Goal: Answer question/provide support: Share knowledge or assist other users

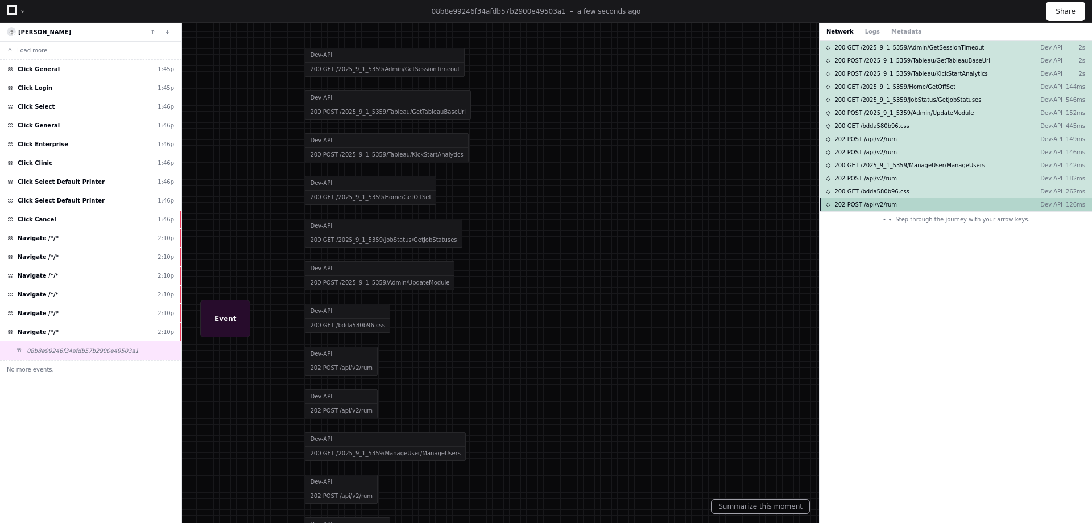
click at [940, 208] on div "202 POST /api/v2/rum Dev-API 126ms" at bounding box center [955, 204] width 272 height 13
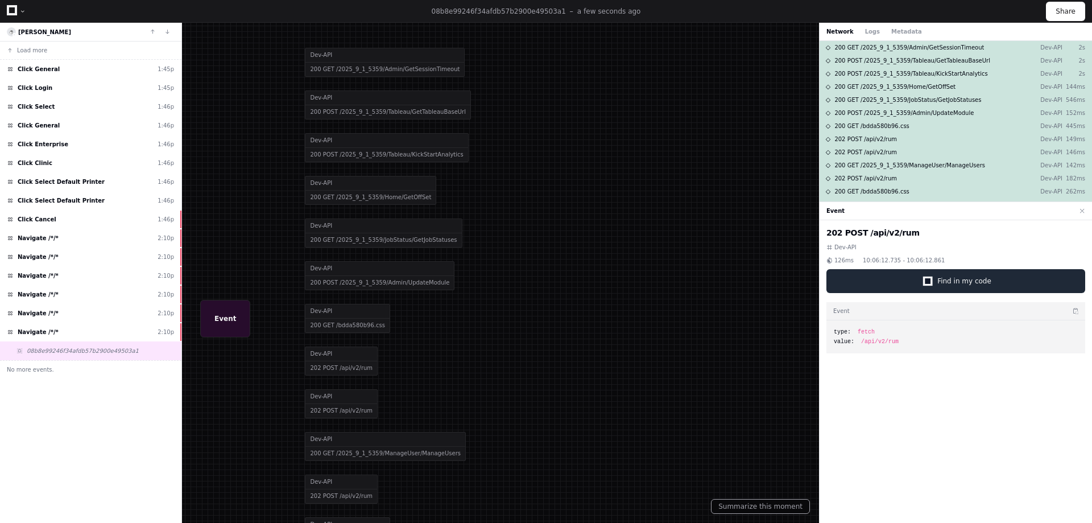
click at [931, 284] on div at bounding box center [927, 281] width 8 height 8
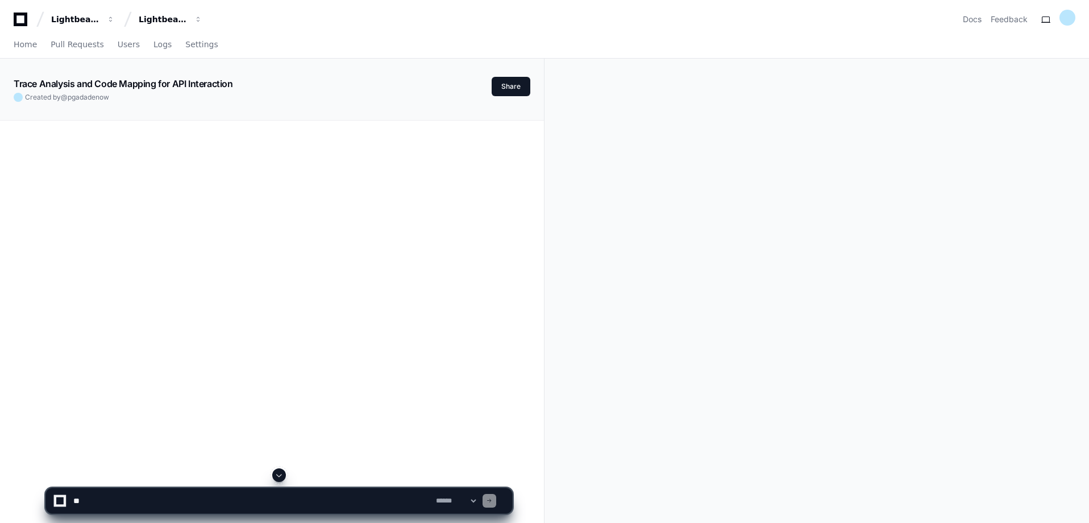
click at [230, 217] on div at bounding box center [272, 382] width 517 height 523
click at [156, 501] on textarea at bounding box center [252, 500] width 363 height 25
type textarea "*"
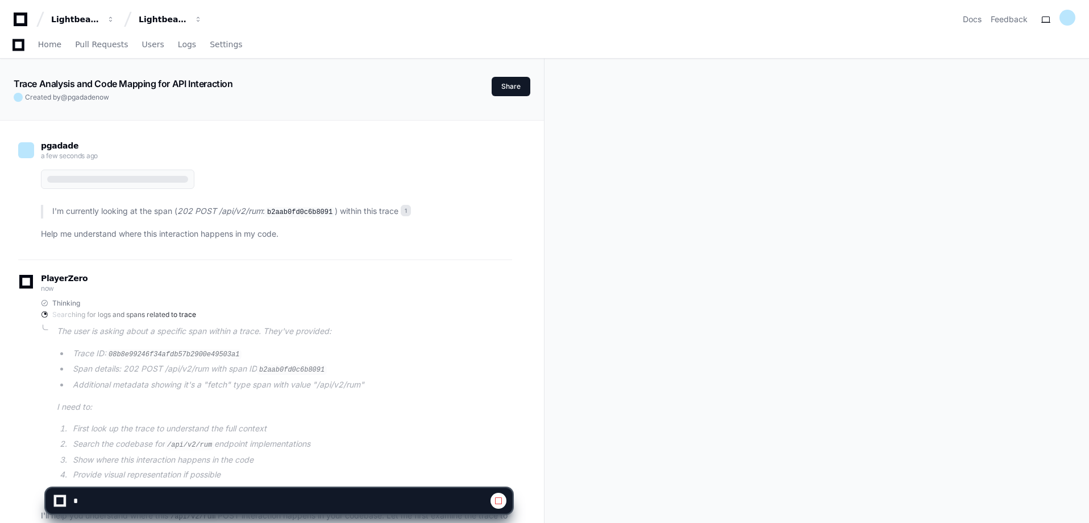
scroll to position [185, 0]
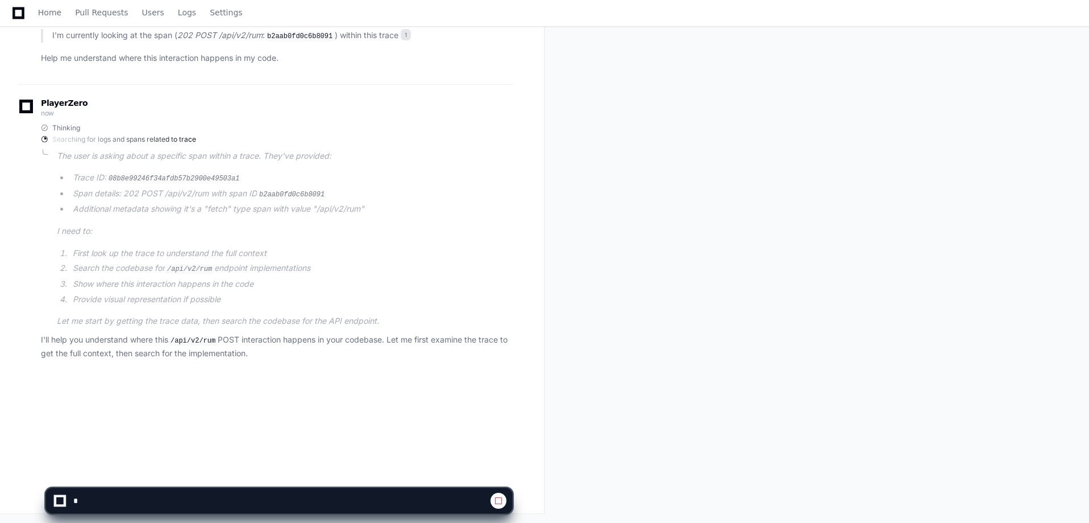
click at [495, 503] on span at bounding box center [498, 500] width 9 height 9
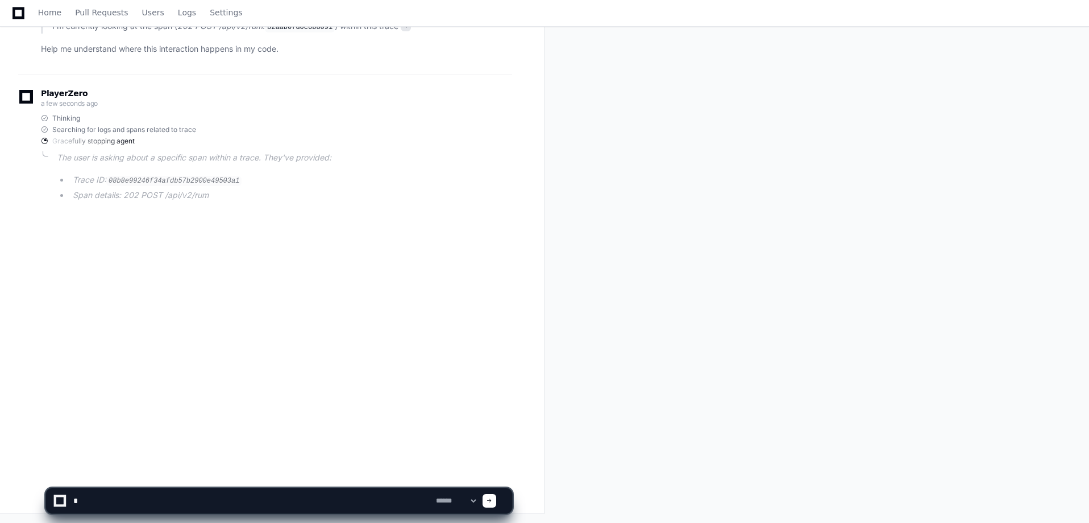
click at [229, 502] on textarea at bounding box center [252, 500] width 363 height 25
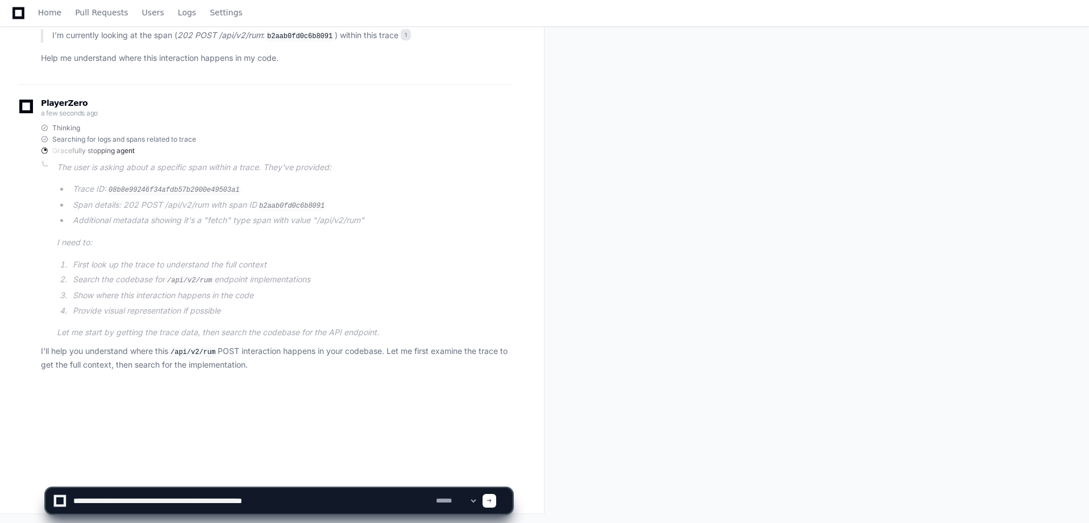
type textarea "**********"
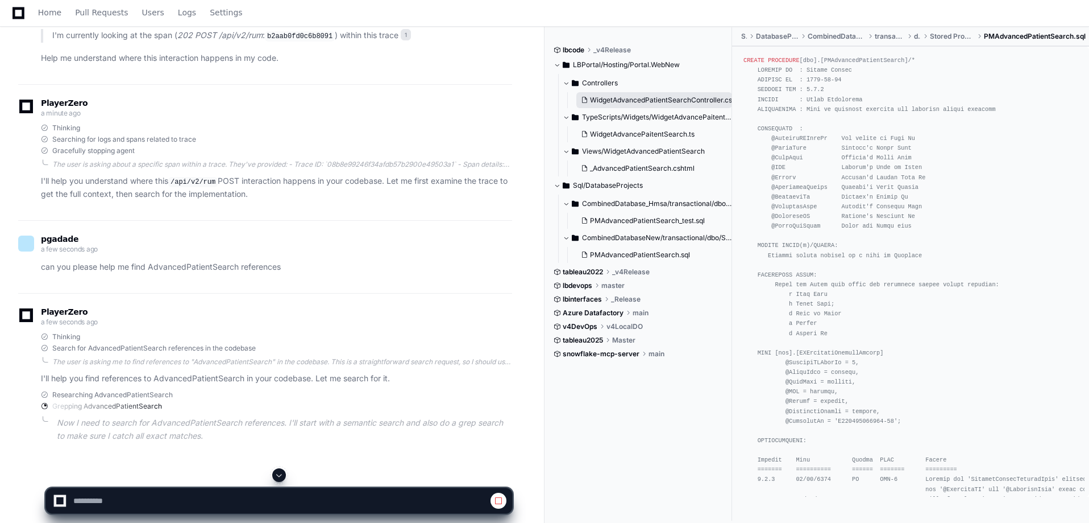
click at [698, 98] on span "WidgetAdvancedPatientSearchController.cs" at bounding box center [661, 100] width 142 height 9
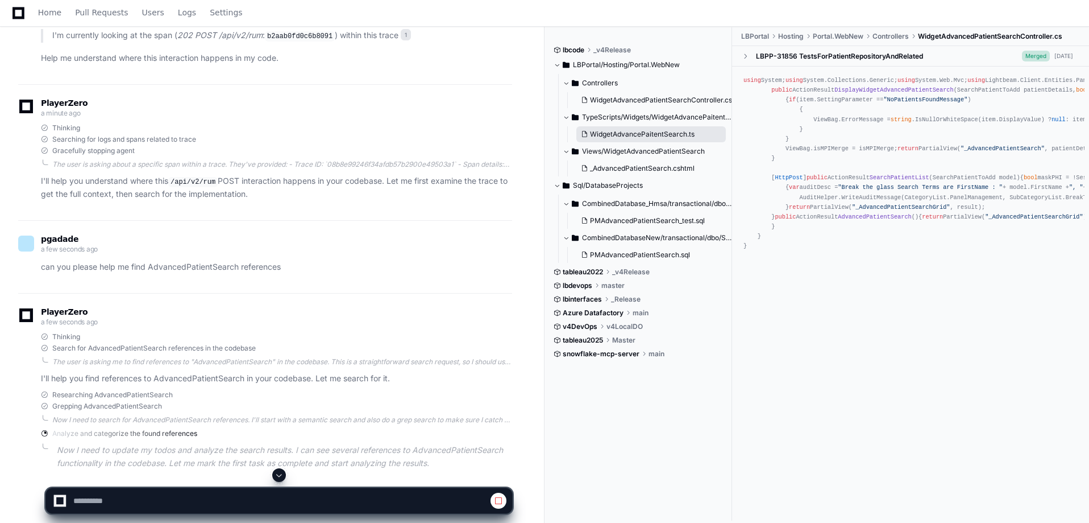
click at [680, 135] on span "WidgetAdvancePaitentSearch.ts" at bounding box center [642, 134] width 105 height 9
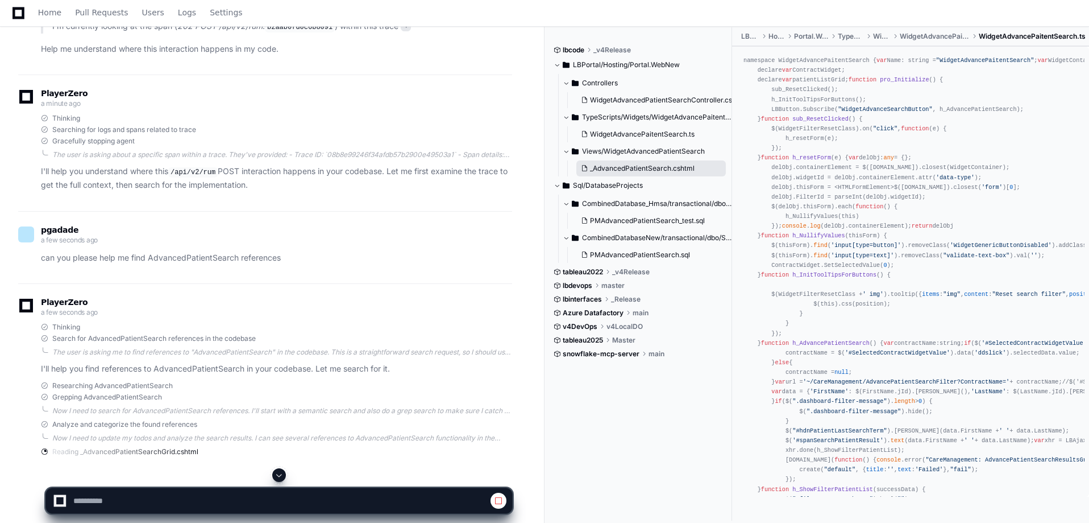
click at [670, 171] on span "_AdvancedPatientSearch.cshtml" at bounding box center [642, 168] width 105 height 9
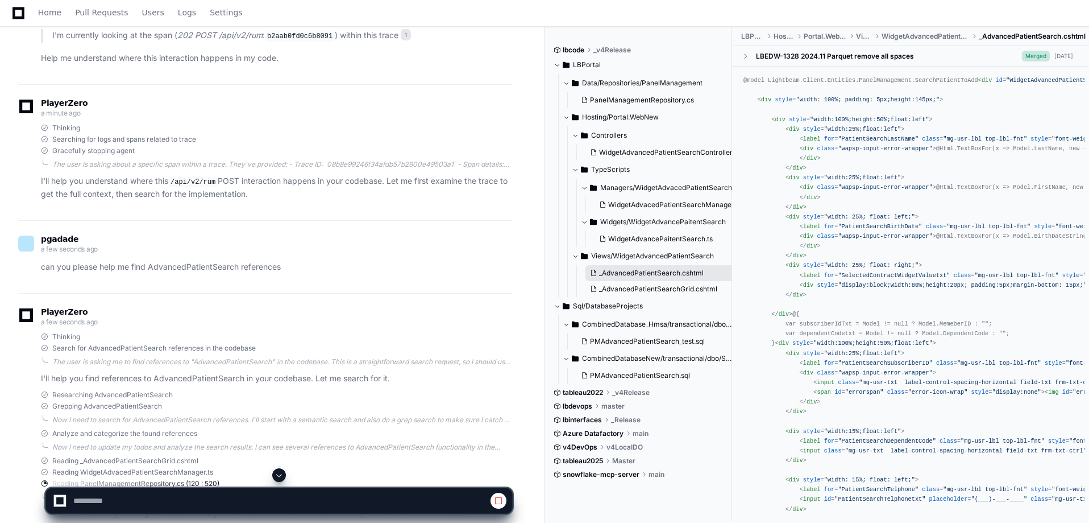
click at [663, 276] on span "_AdvancedPatientSearch.cshtml" at bounding box center [651, 272] width 105 height 9
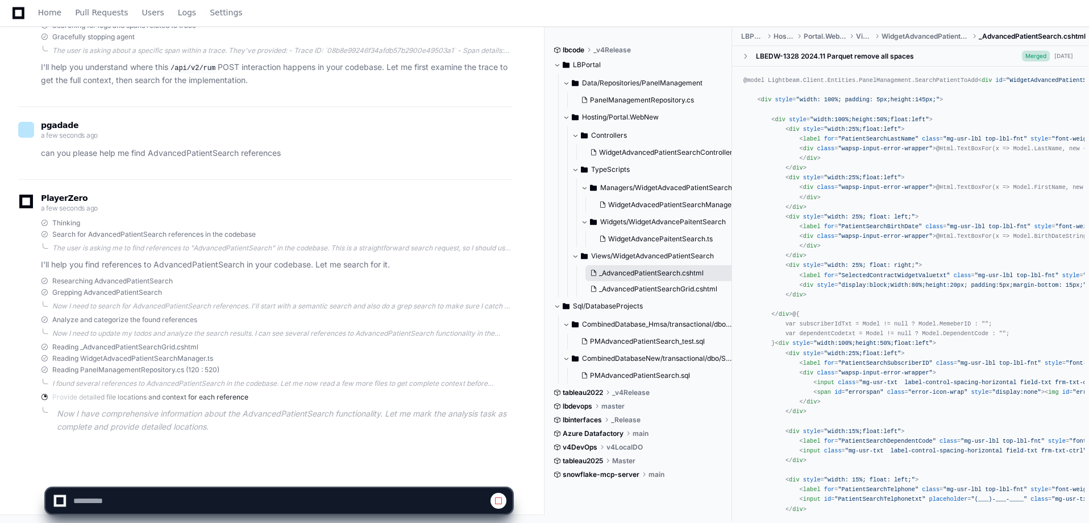
drag, startPoint x: 708, startPoint y: 271, endPoint x: 179, endPoint y: 409, distance: 547.1
click at [594, 274] on button "_AdvancedPatientSearch.cshtml" at bounding box center [661, 273] width 150 height 16
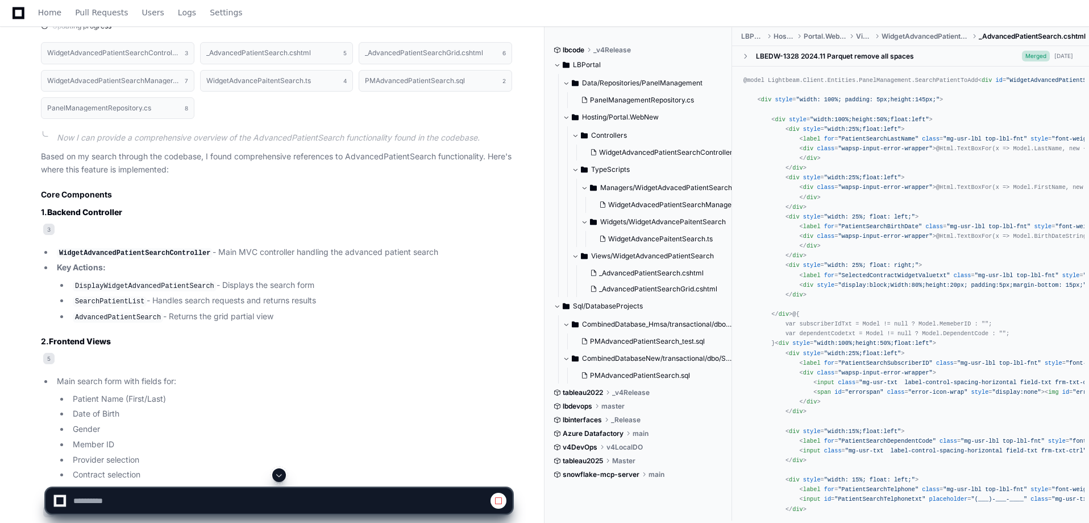
scroll to position [810, 0]
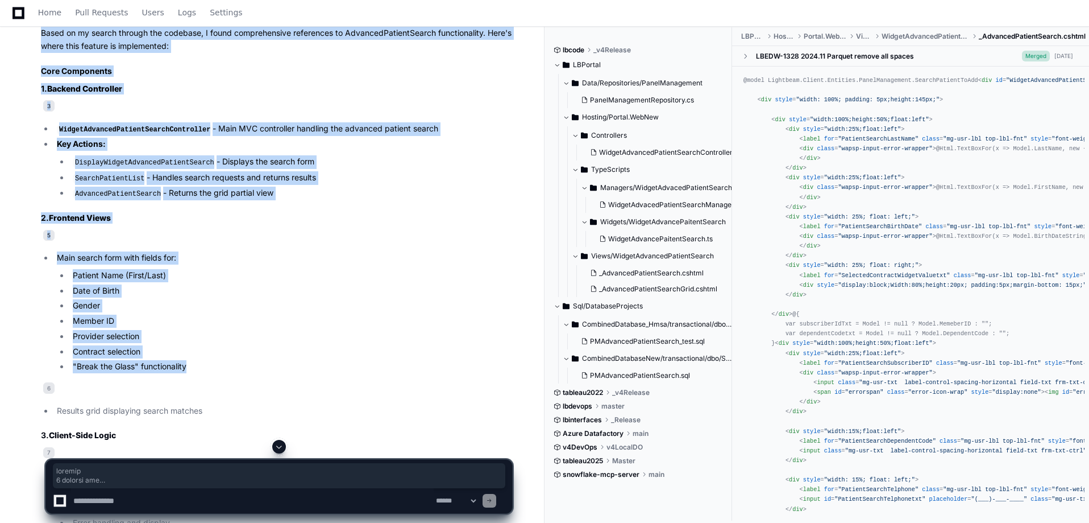
drag, startPoint x: 69, startPoint y: 281, endPoint x: 202, endPoint y: 364, distance: 156.8
click at [202, 364] on li ""Break the Glass" functionality" at bounding box center [290, 366] width 443 height 13
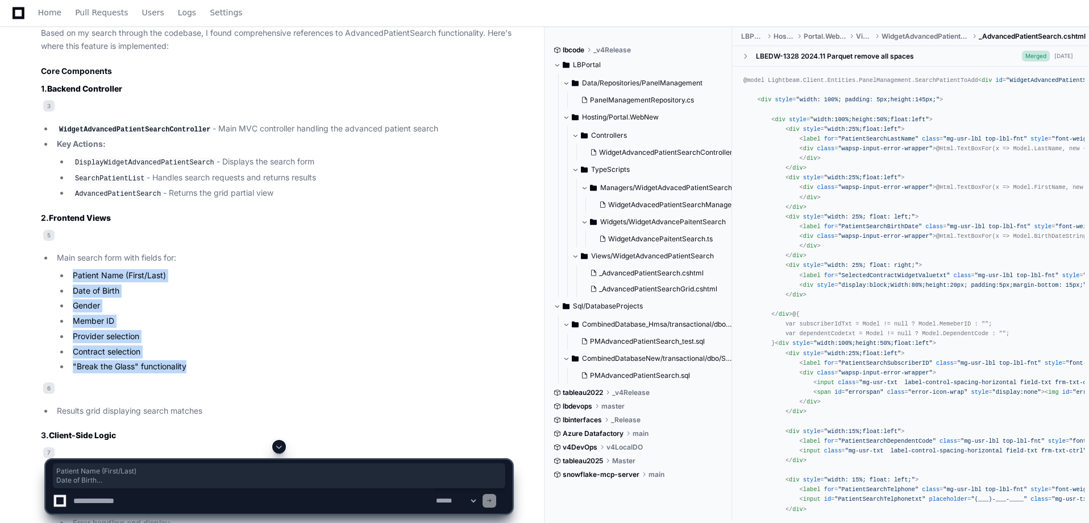
drag, startPoint x: 192, startPoint y: 362, endPoint x: 64, endPoint y: 275, distance: 155.2
click at [64, 275] on ul "Patient Name (First/Last) Date of Birth Gender Member ID Provider selection Con…" at bounding box center [284, 321] width 455 height 104
click at [223, 341] on ul "Patient Name (First/Last) Date of Birth Gender Member ID Provider selection Con…" at bounding box center [284, 321] width 455 height 104
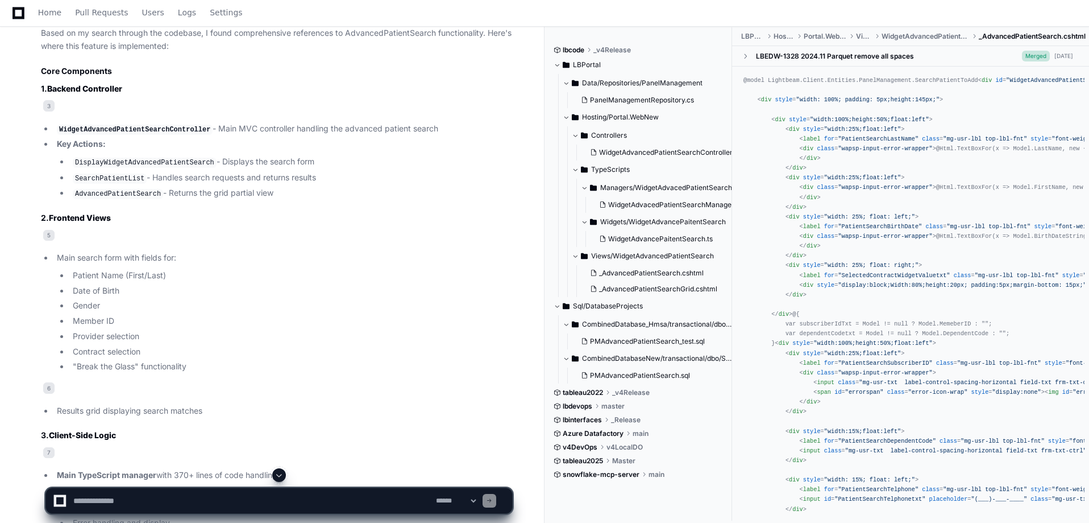
scroll to position [924, 0]
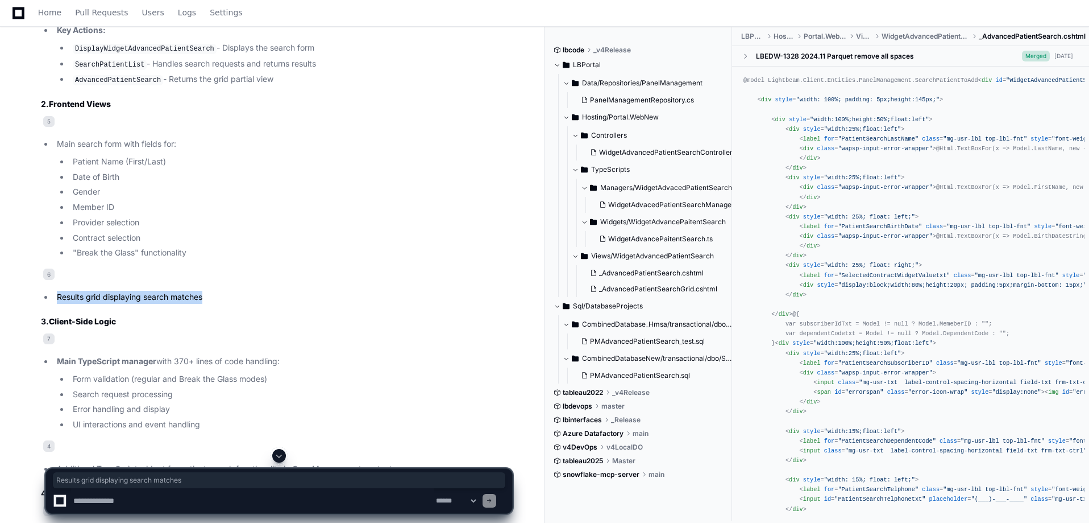
drag, startPoint x: 57, startPoint y: 291, endPoint x: 209, endPoint y: 299, distance: 151.5
click at [209, 299] on li "Results grid displaying search matches" at bounding box center [282, 297] width 459 height 13
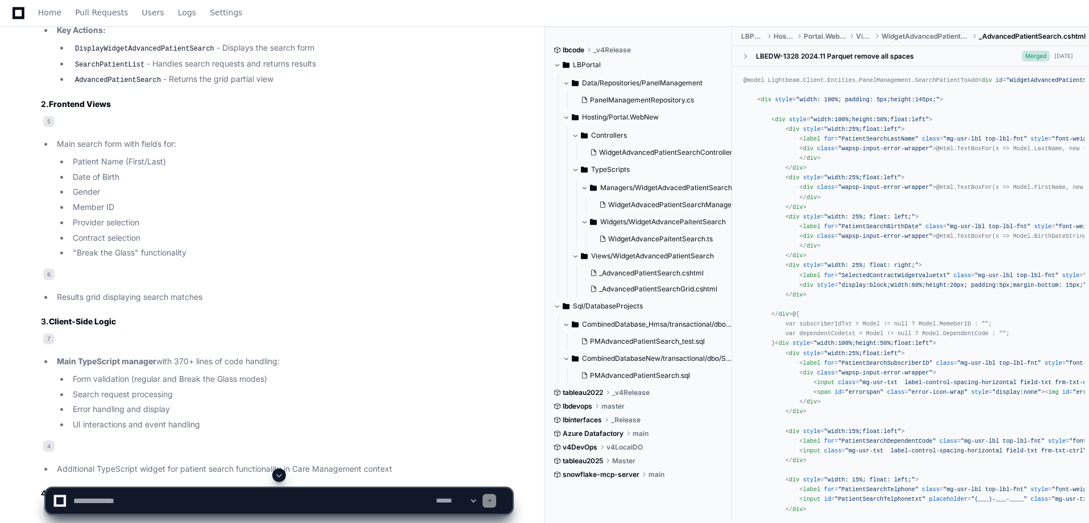
click at [215, 316] on h3 "3. Client-Side Logic" at bounding box center [276, 321] width 471 height 11
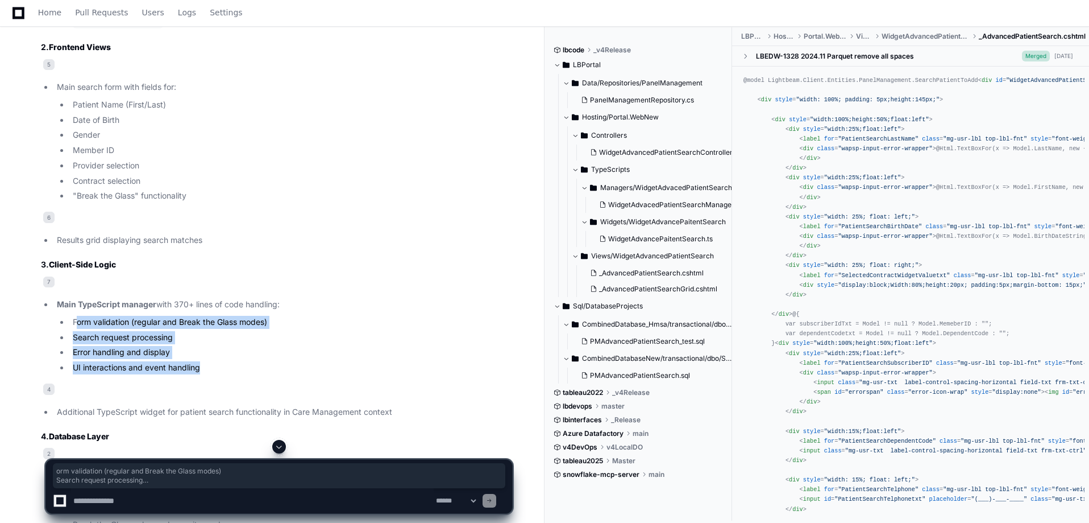
drag, startPoint x: 76, startPoint y: 320, endPoint x: 217, endPoint y: 368, distance: 148.9
click at [214, 368] on ul "Form validation (regular and Break the Glass modes) Search request processing E…" at bounding box center [284, 345] width 455 height 59
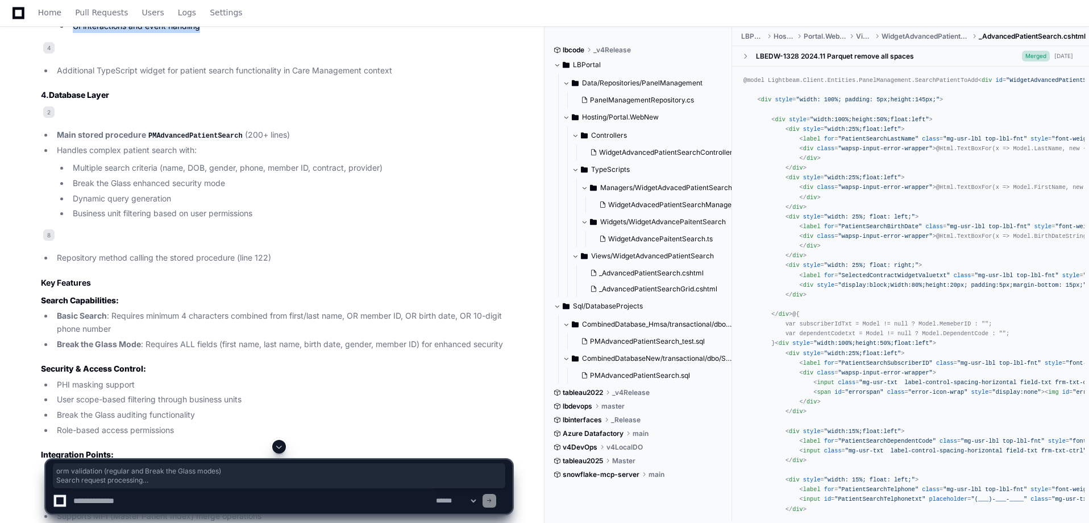
scroll to position [1436, 0]
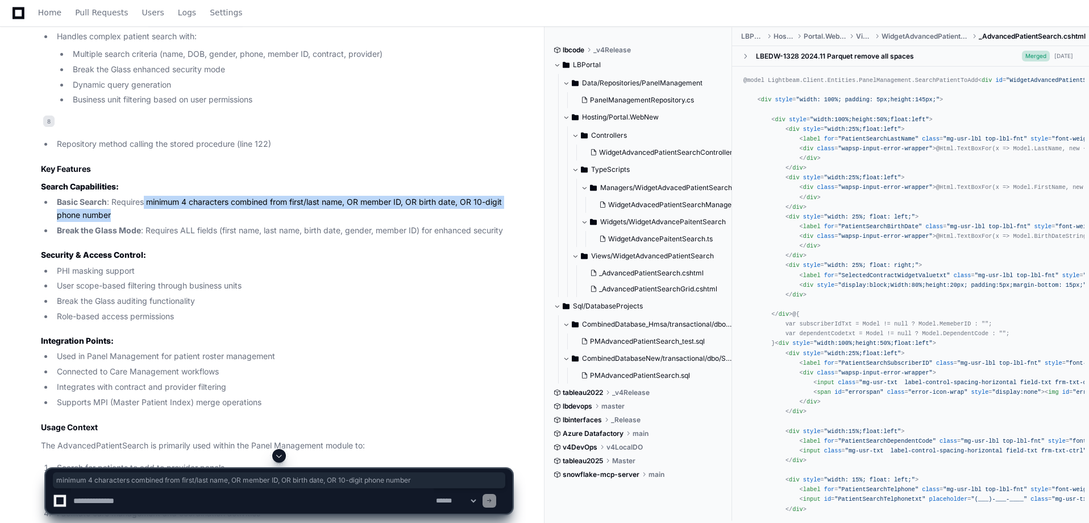
drag, startPoint x: 145, startPoint y: 200, endPoint x: 209, endPoint y: 214, distance: 65.7
click at [209, 214] on li "Basic Search : Requires minimum 4 characters combined from first/last name, OR …" at bounding box center [282, 209] width 459 height 26
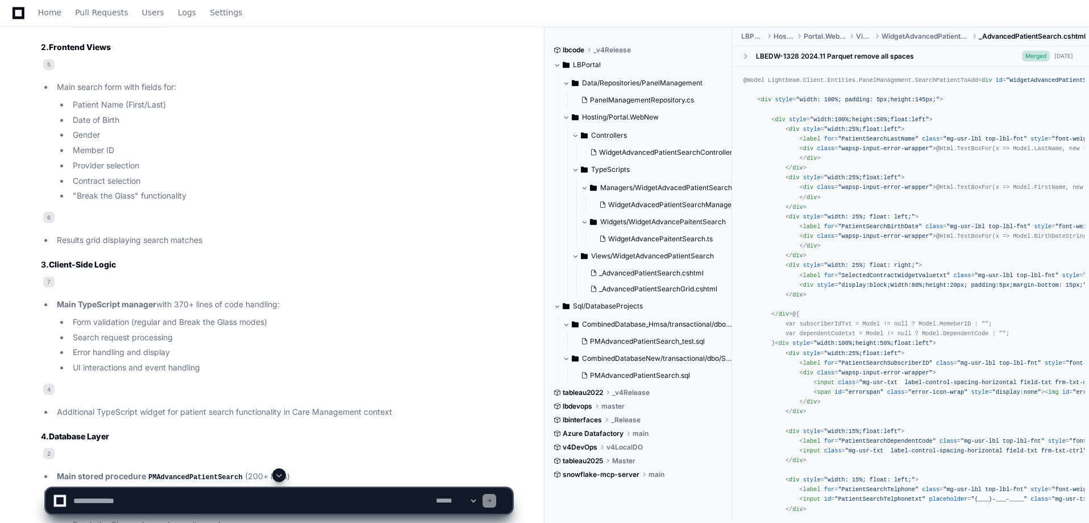
scroll to position [924, 0]
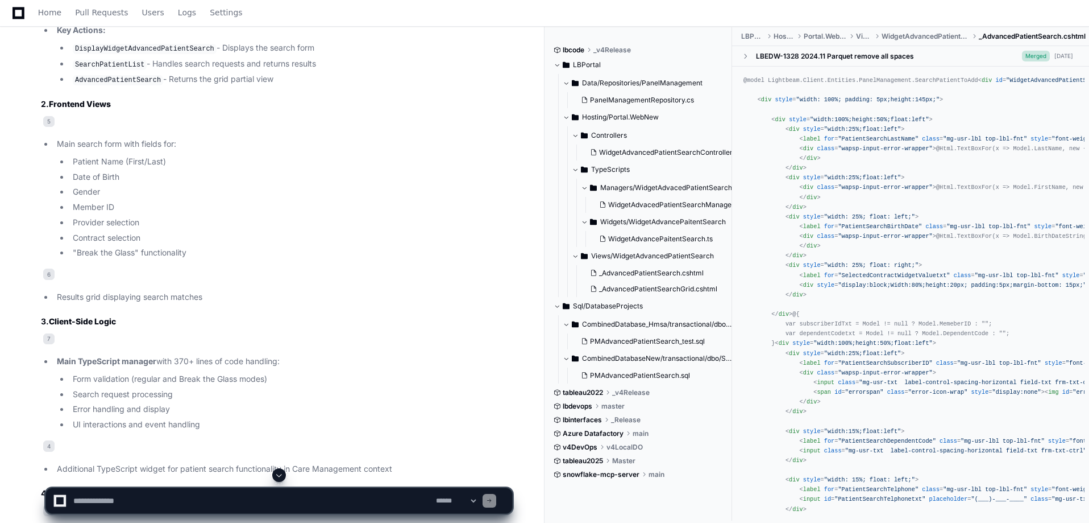
click at [401, 241] on li "Contract selection" at bounding box center [290, 237] width 443 height 13
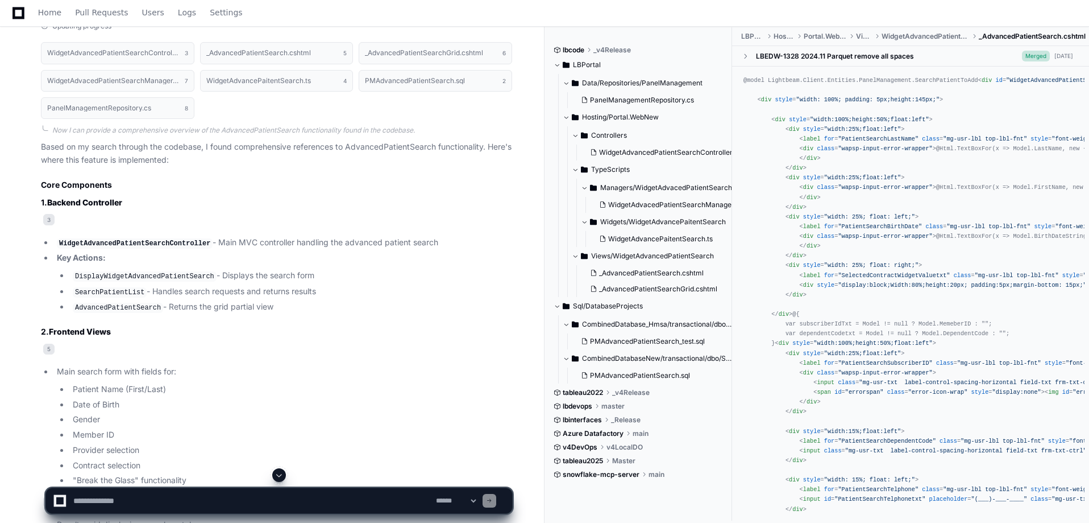
scroll to position [810, 0]
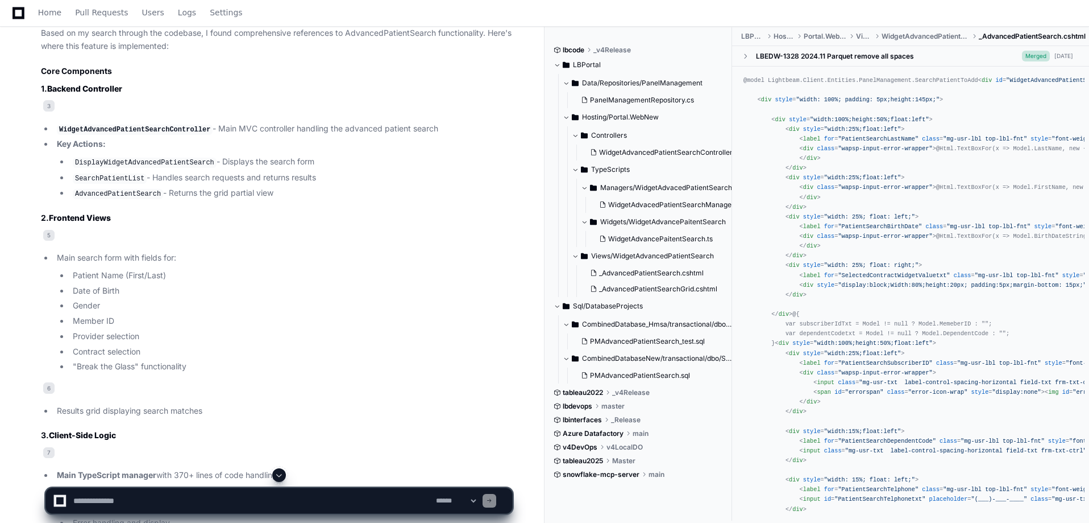
click at [119, 497] on textarea at bounding box center [252, 500] width 363 height 25
type textarea "*"
drag, startPoint x: 604, startPoint y: 272, endPoint x: 167, endPoint y: 496, distance: 491.6
click at [167, 496] on textarea at bounding box center [252, 500] width 363 height 25
type textarea "**********"
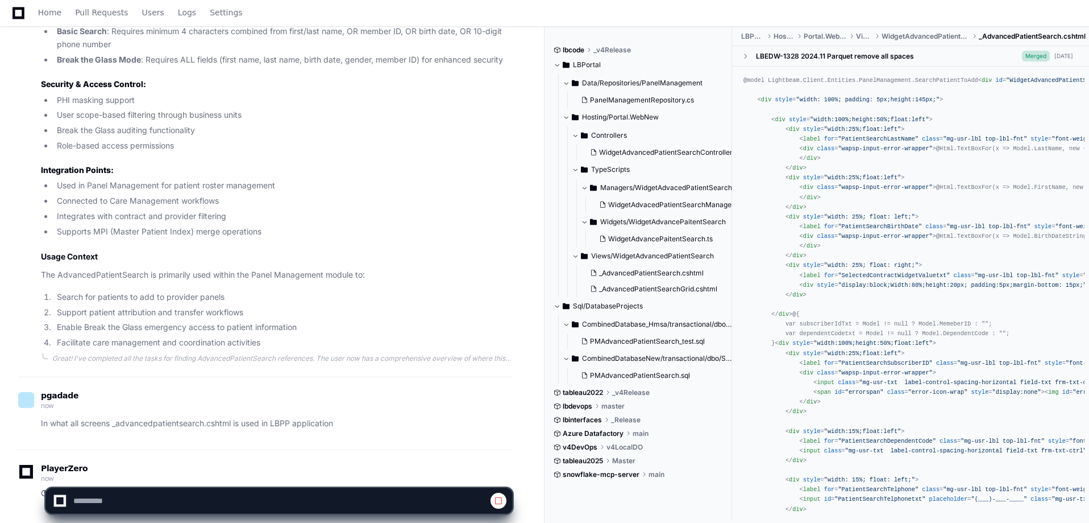
scroll to position [1667, 0]
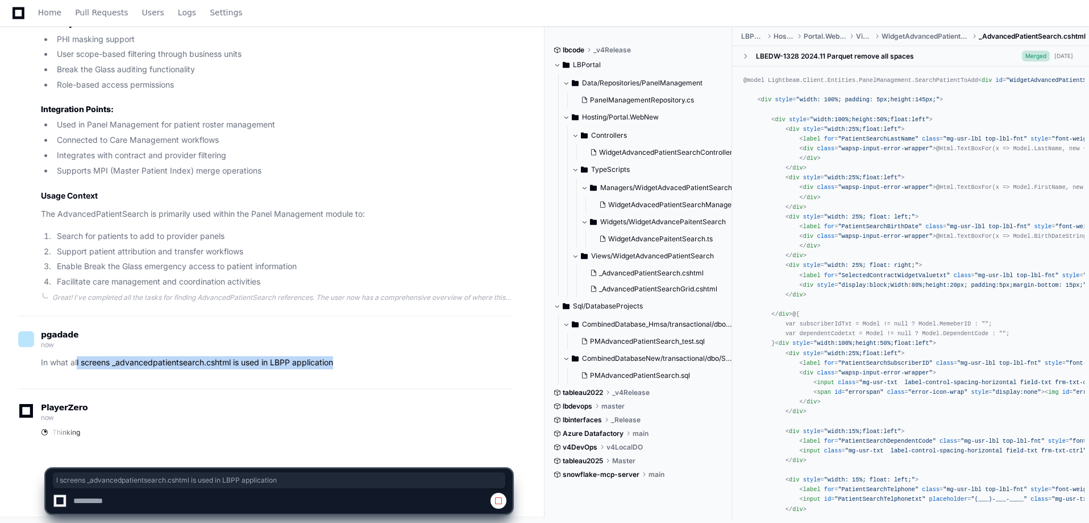
drag, startPoint x: 78, startPoint y: 355, endPoint x: 382, endPoint y: 376, distance: 304.9
click at [382, 376] on div "pgadade now In what all screens _advancedpatientsearch.cshtml is used in LBPP a…" at bounding box center [265, 352] width 494 height 73
click at [383, 368] on div "pgadade now In what all screens _advancedpatientsearch.cshtml is used in LBPP a…" at bounding box center [265, 352] width 494 height 73
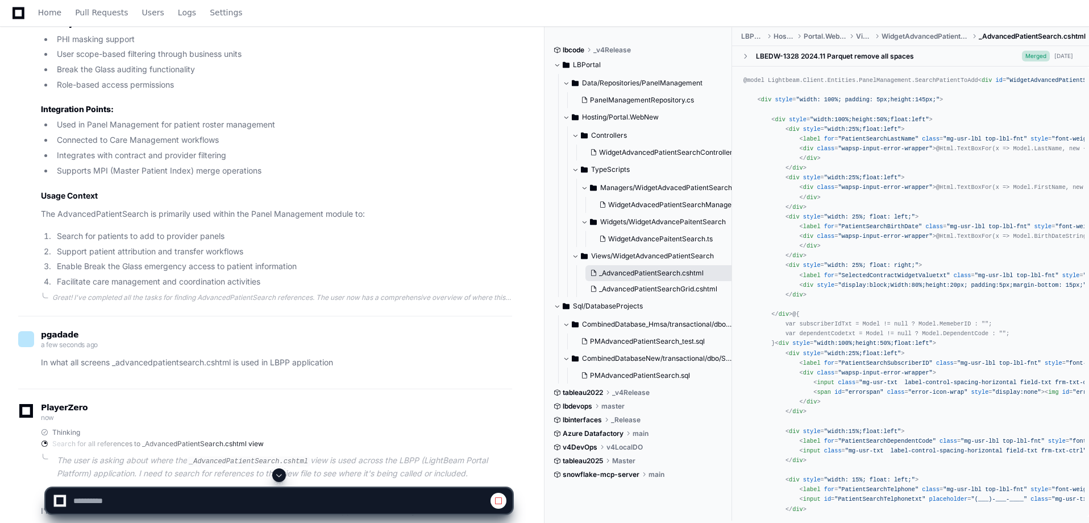
click at [669, 275] on span "_AdvancedPatientSearch.cshtml" at bounding box center [651, 272] width 105 height 9
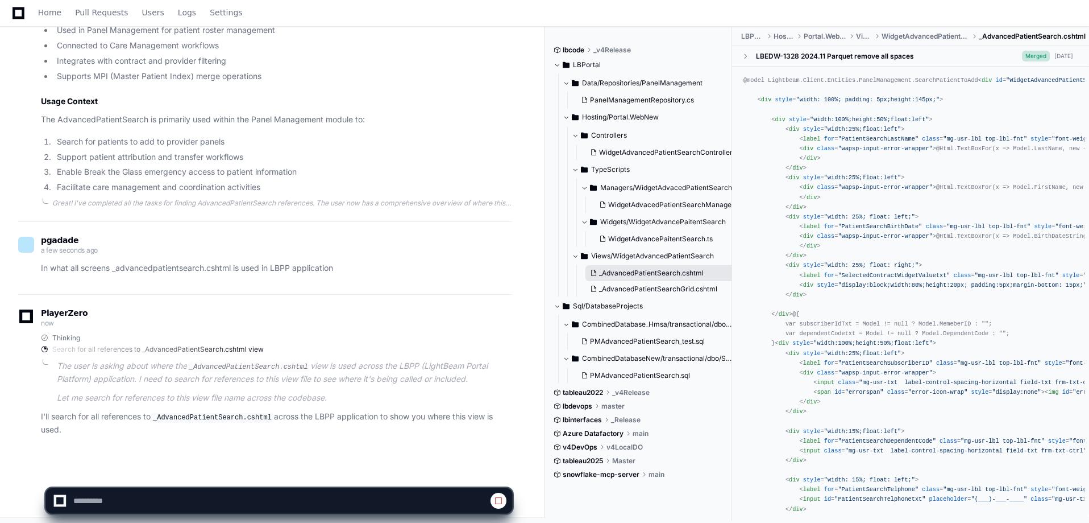
click at [651, 269] on span "_AdvancedPatientSearch.cshtml" at bounding box center [651, 272] width 105 height 9
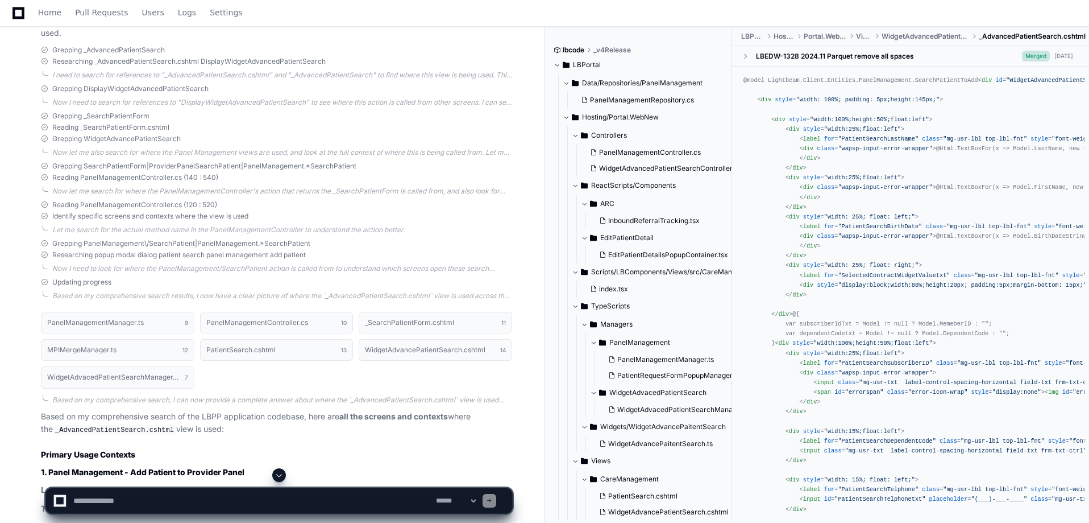
scroll to position [2323, 0]
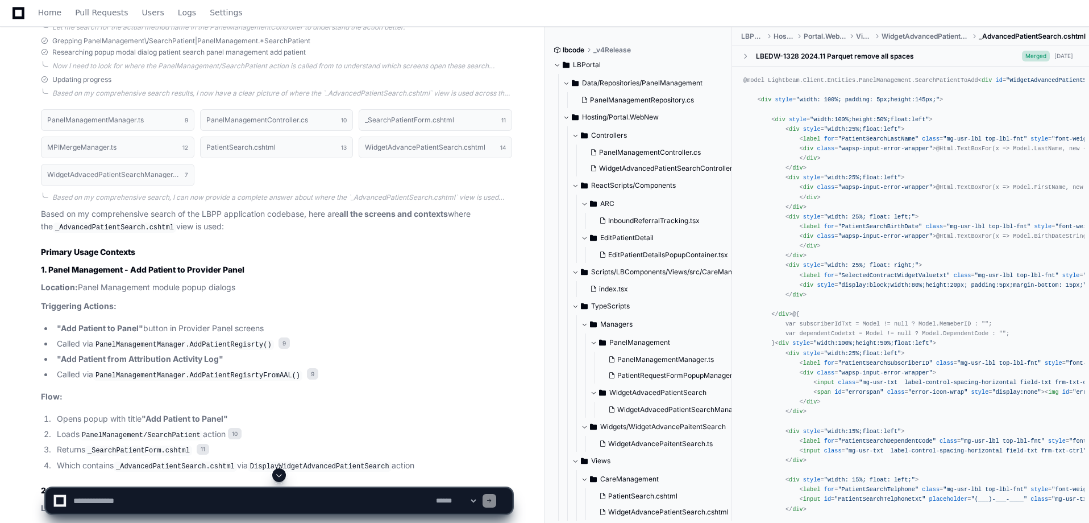
drag, startPoint x: 143, startPoint y: 262, endPoint x: 219, endPoint y: 272, distance: 76.3
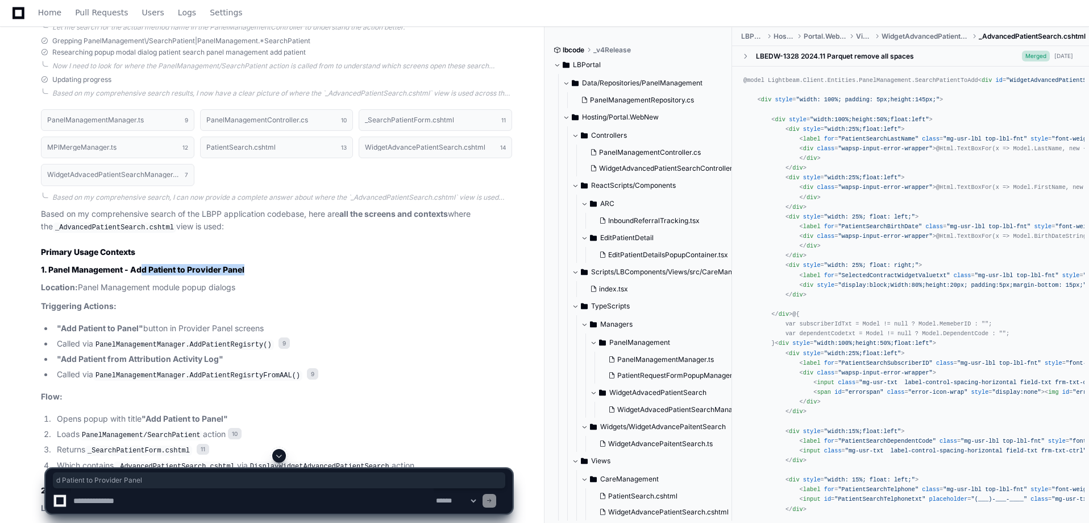
drag, startPoint x: 144, startPoint y: 268, endPoint x: 281, endPoint y: 265, distance: 136.5
click at [281, 265] on h3 "1. Panel Management - Add Patient to Provider Panel" at bounding box center [276, 269] width 471 height 11
click at [284, 306] on p "Triggering Actions:" at bounding box center [276, 306] width 471 height 13
drag, startPoint x: 94, startPoint y: 284, endPoint x: 270, endPoint y: 284, distance: 176.3
click at [270, 284] on p "Location: Panel Management module popup dialogs" at bounding box center [276, 287] width 471 height 13
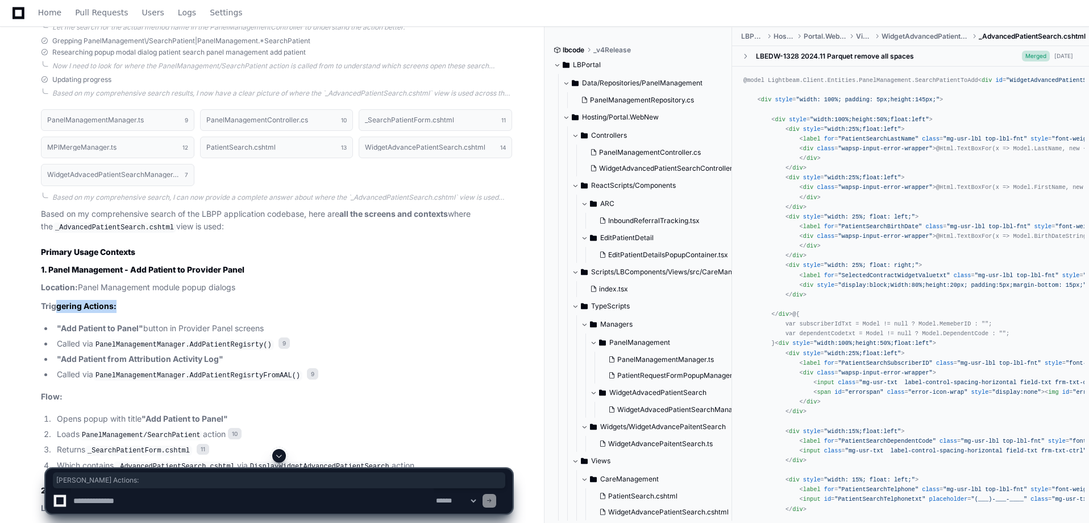
drag, startPoint x: 54, startPoint y: 301, endPoint x: 136, endPoint y: 310, distance: 82.9
click at [146, 300] on p "Triggering Actions:" at bounding box center [276, 306] width 471 height 13
drag, startPoint x: 69, startPoint y: 321, endPoint x: 299, endPoint y: 316, distance: 229.8
drag, startPoint x: 76, startPoint y: 341, endPoint x: 311, endPoint y: 342, distance: 235.4
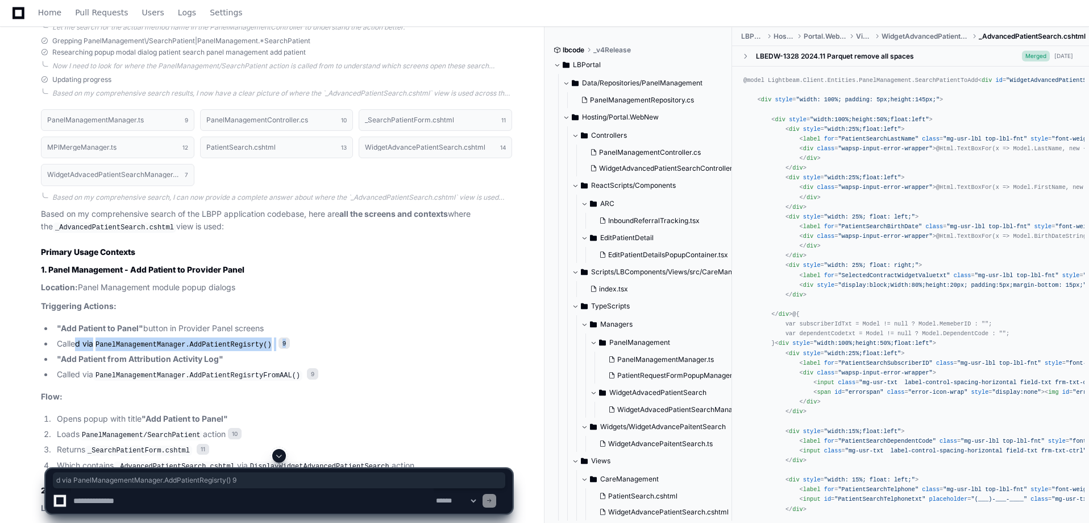
click at [311, 342] on li "Called via PanelManagementManager.AddPatientRegisrty() 9" at bounding box center [282, 344] width 459 height 14
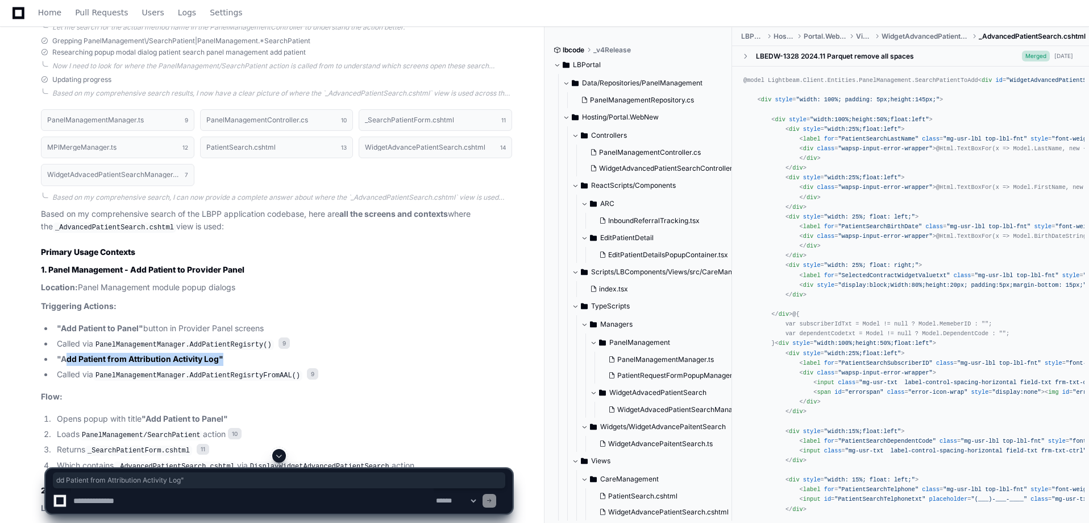
drag, startPoint x: 64, startPoint y: 357, endPoint x: 227, endPoint y: 365, distance: 163.4
click at [250, 357] on li ""Add Patient from Attribution Activity Log"" at bounding box center [282, 359] width 459 height 13
drag, startPoint x: 119, startPoint y: 372, endPoint x: 295, endPoint y: 372, distance: 175.7
click at [293, 372] on li "Called via PanelManagementManager.AddPatientRegisrtyFromAAL() 9" at bounding box center [282, 375] width 459 height 14
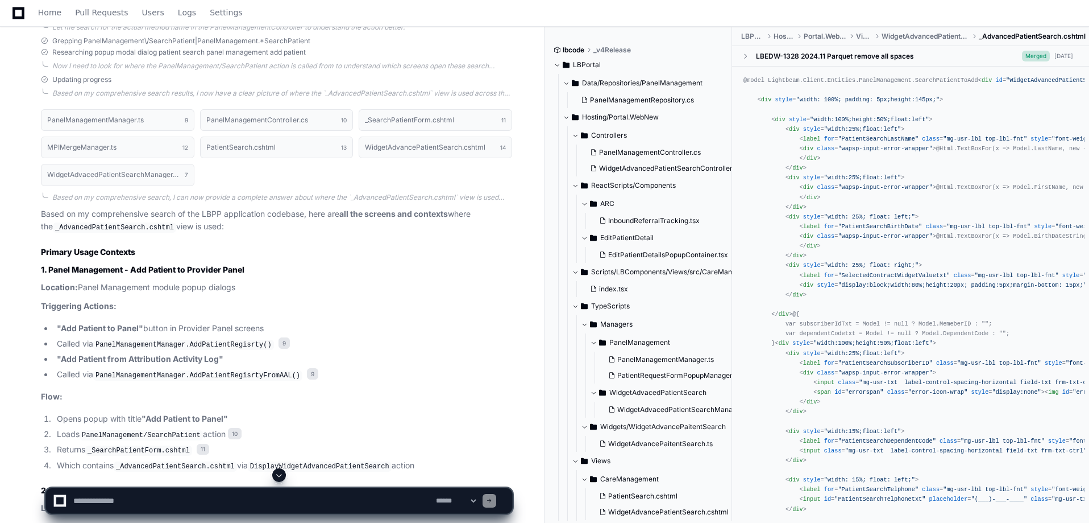
click at [382, 353] on li ""Add Patient from Attribution Activity Log"" at bounding box center [282, 359] width 459 height 13
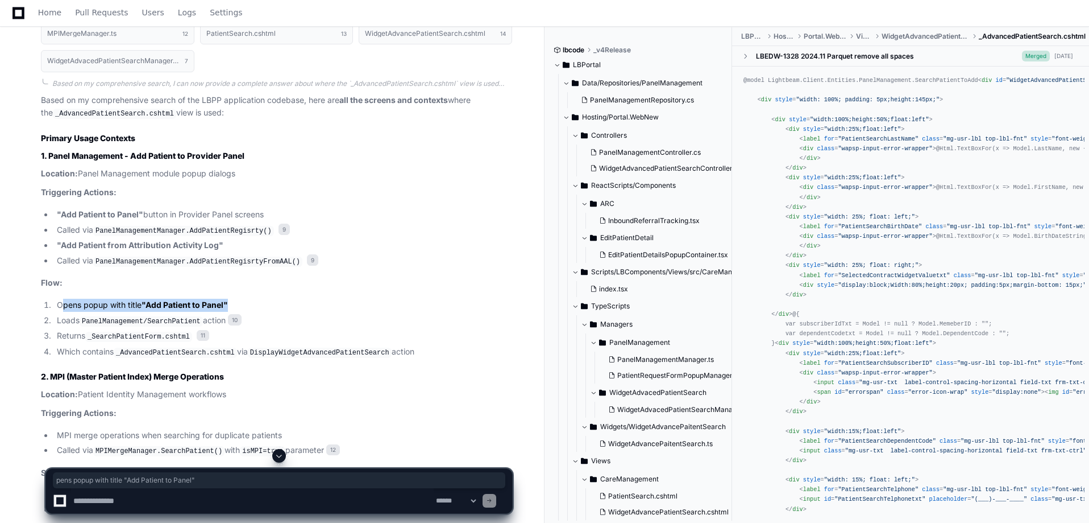
drag, startPoint x: 61, startPoint y: 299, endPoint x: 260, endPoint y: 296, distance: 199.0
click at [260, 299] on li "Opens popup with title "Add Patient to Panel"" at bounding box center [282, 305] width 459 height 13
drag, startPoint x: 47, startPoint y: 317, endPoint x: 277, endPoint y: 316, distance: 229.7
click at [277, 316] on li "Loads PanelManagement/SearchPatient action 10" at bounding box center [282, 321] width 459 height 14
drag, startPoint x: 47, startPoint y: 328, endPoint x: 238, endPoint y: 328, distance: 190.5
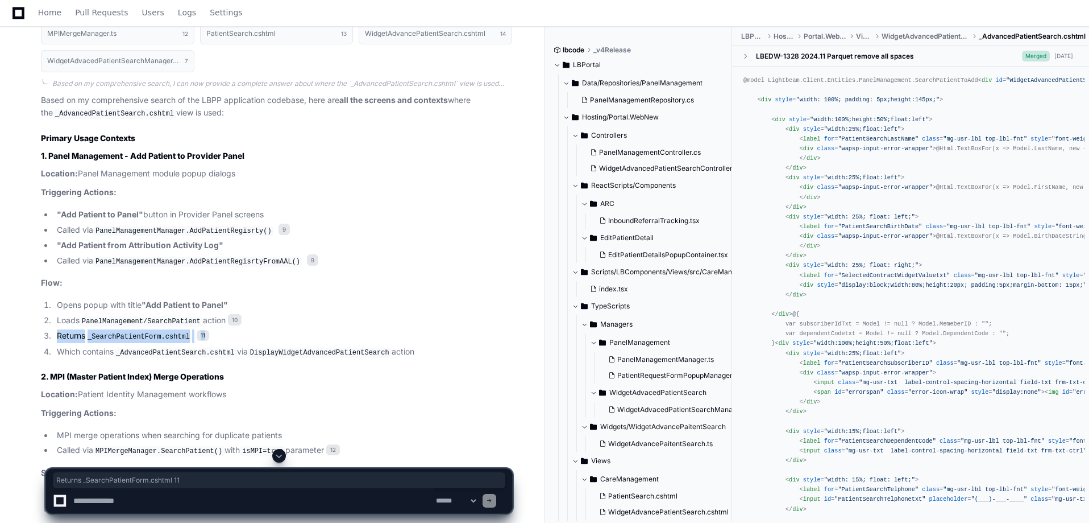
click at [238, 329] on li "Returns _SearchPatientForm.cshtml 11" at bounding box center [282, 336] width 459 height 14
drag, startPoint x: 61, startPoint y: 347, endPoint x: 467, endPoint y: 352, distance: 406.0
click at [467, 352] on li "Which contains _AdvancedPatientSearch.cshtml via DisplayWidgetAdvancedPatientSe…" at bounding box center [282, 352] width 459 height 14
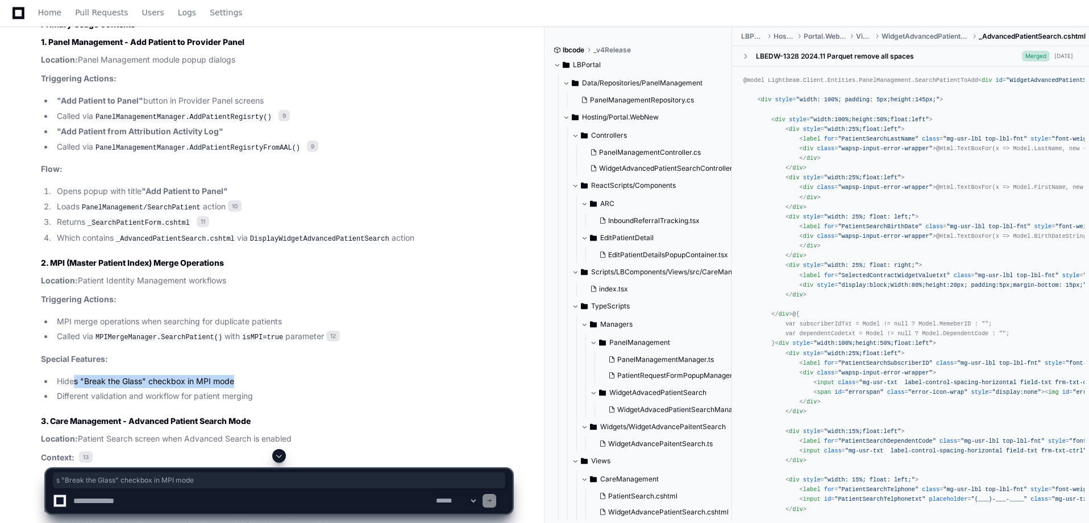
drag, startPoint x: 73, startPoint y: 368, endPoint x: 262, endPoint y: 369, distance: 189.3
click at [262, 375] on li "Hides "Break the Glass" checkbox in MPI mode" at bounding box center [282, 381] width 459 height 13
drag, startPoint x: 122, startPoint y: 389, endPoint x: 280, endPoint y: 391, distance: 158.1
click at [280, 391] on li "Different validation and workflow for patient merging" at bounding box center [282, 395] width 459 height 13
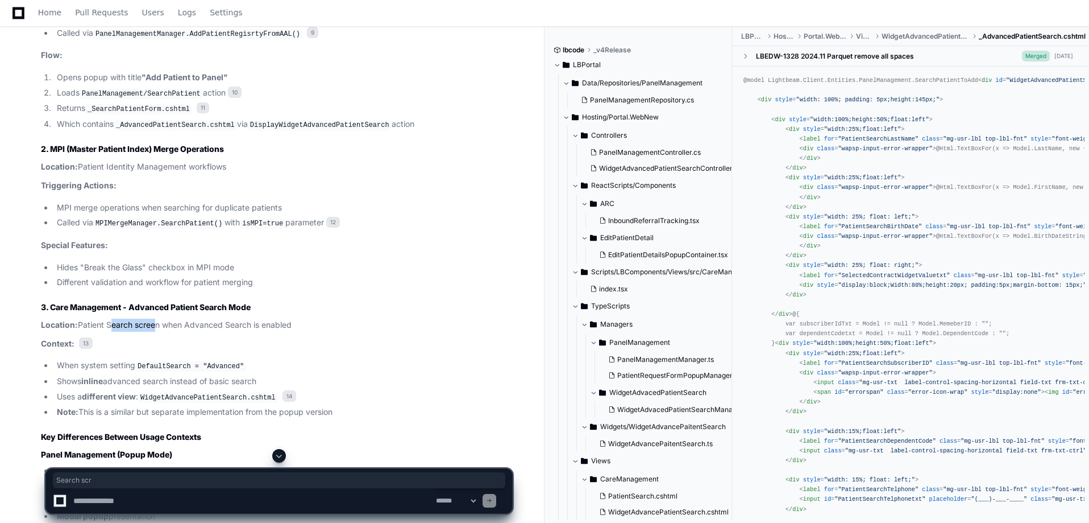
drag, startPoint x: 109, startPoint y: 320, endPoint x: 144, endPoint y: 345, distance: 43.2
click at [155, 320] on p "Location: Patient Search screen when Advanced Search is enabled" at bounding box center [276, 324] width 471 height 13
drag, startPoint x: 81, startPoint y: 353, endPoint x: 272, endPoint y: 353, distance: 191.6
click at [272, 359] on li "When system setting DefaultSearch = "Advanced"" at bounding box center [282, 366] width 459 height 14
drag, startPoint x: 72, startPoint y: 376, endPoint x: 305, endPoint y: 376, distance: 233.1
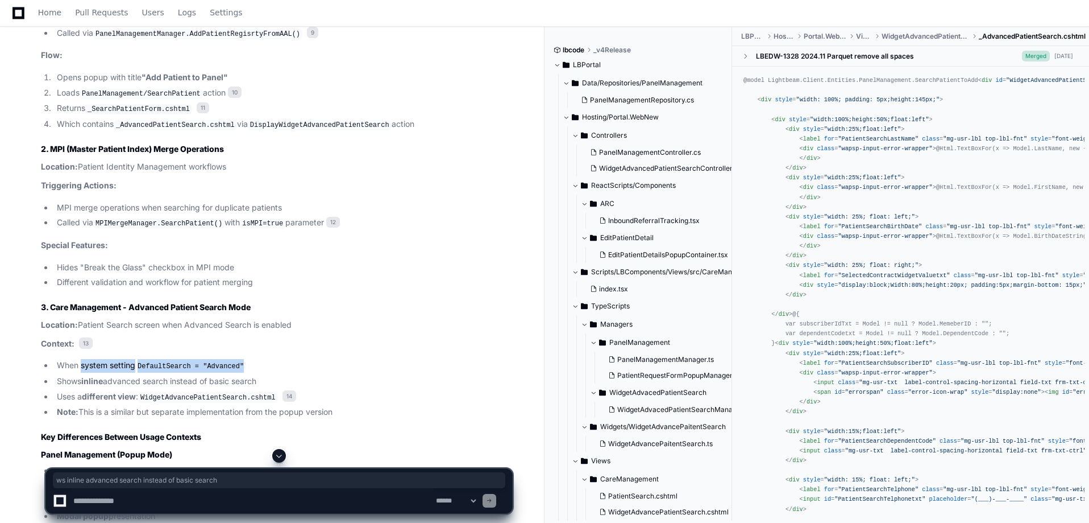
click at [305, 376] on li "Shows inline advanced search instead of basic search" at bounding box center [282, 381] width 459 height 13
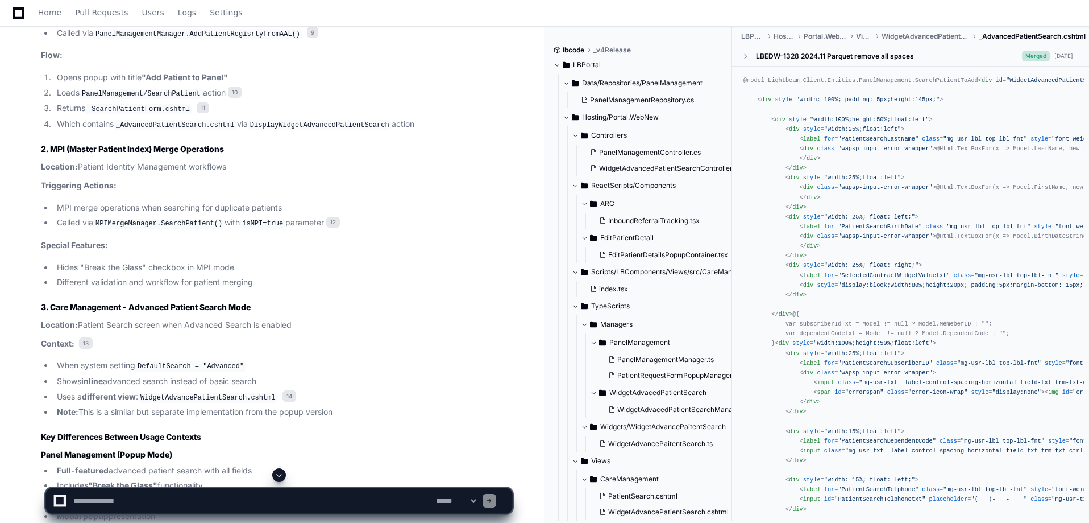
click at [339, 276] on li "Different validation and workflow for patient merging" at bounding box center [282, 282] width 459 height 13
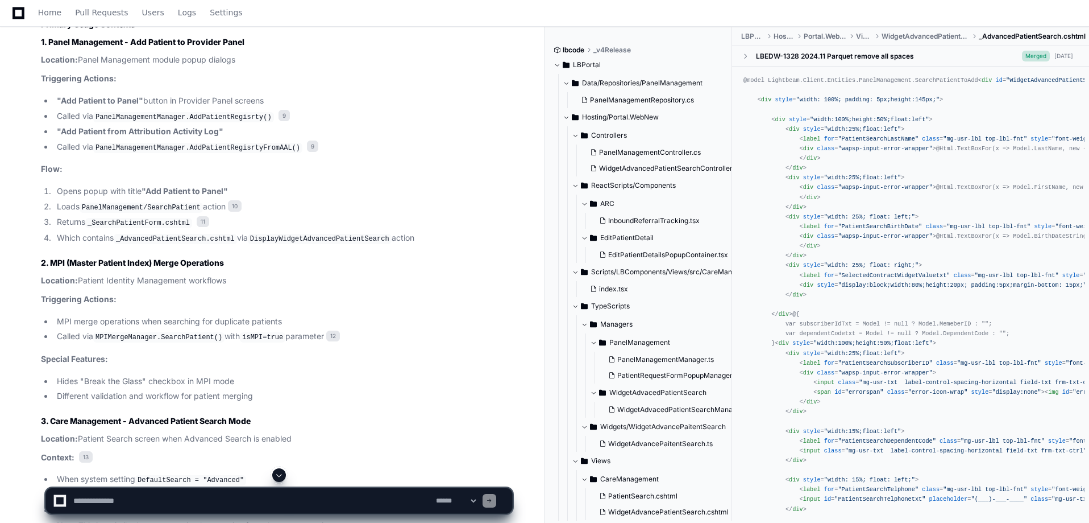
scroll to position [2608, 0]
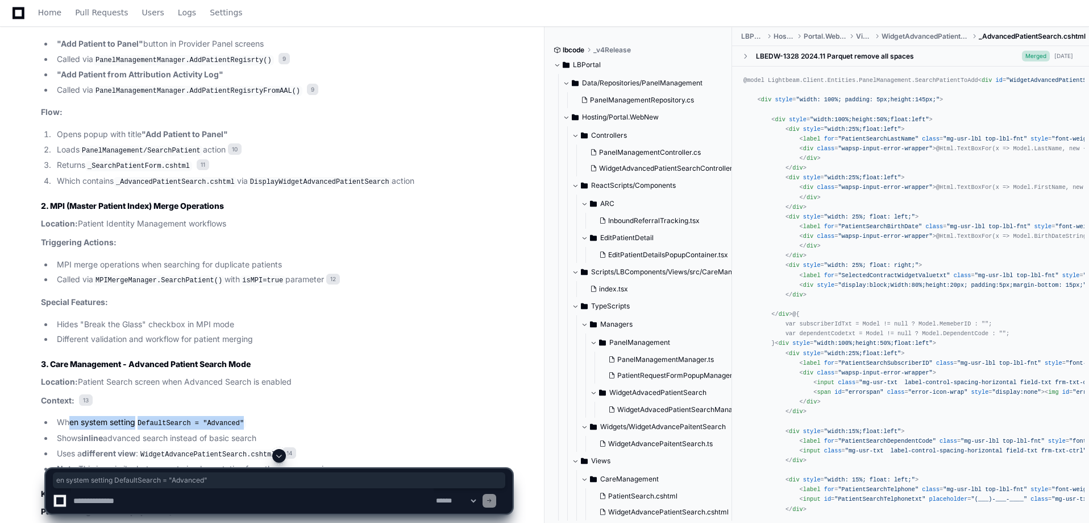
drag, startPoint x: 68, startPoint y: 412, endPoint x: 312, endPoint y: 411, distance: 243.9
click at [312, 416] on li "When system setting DefaultSearch = "Advanced"" at bounding box center [282, 423] width 459 height 14
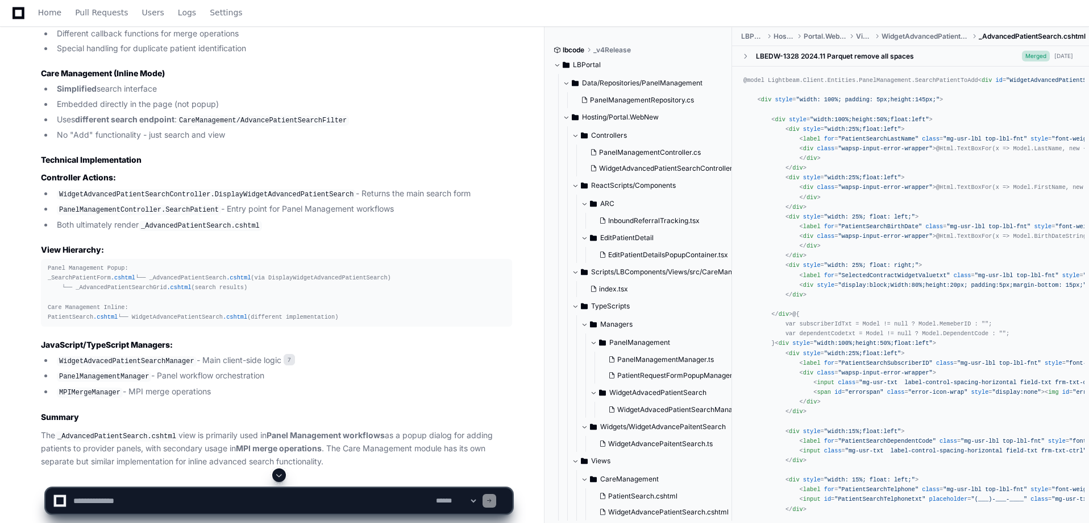
scroll to position [3277, 0]
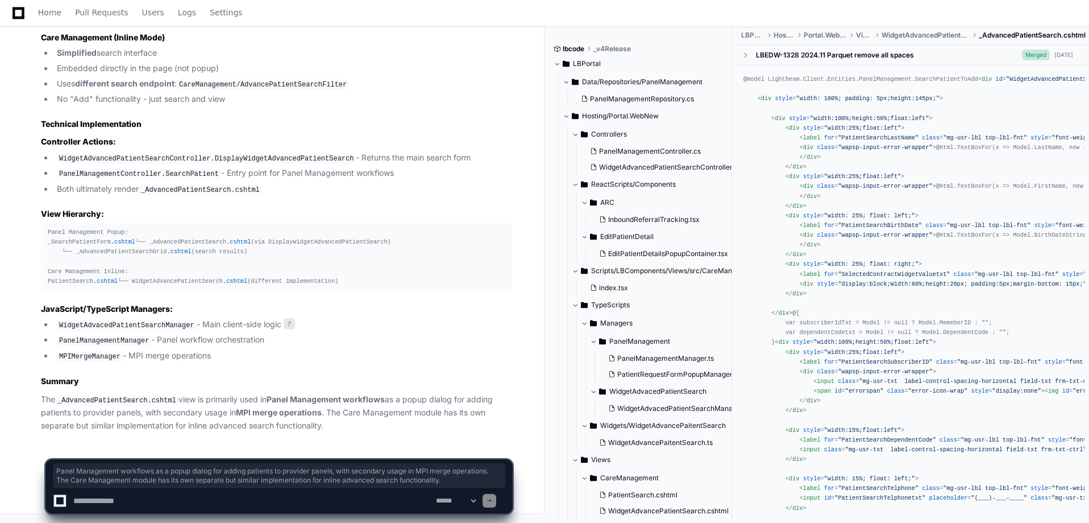
drag, startPoint x: 262, startPoint y: 395, endPoint x: 338, endPoint y: 432, distance: 83.9
click at [338, 432] on p "The _AdvancedPatientSearch.cshtml view is primarily used in Panel Management wo…" at bounding box center [276, 412] width 471 height 39
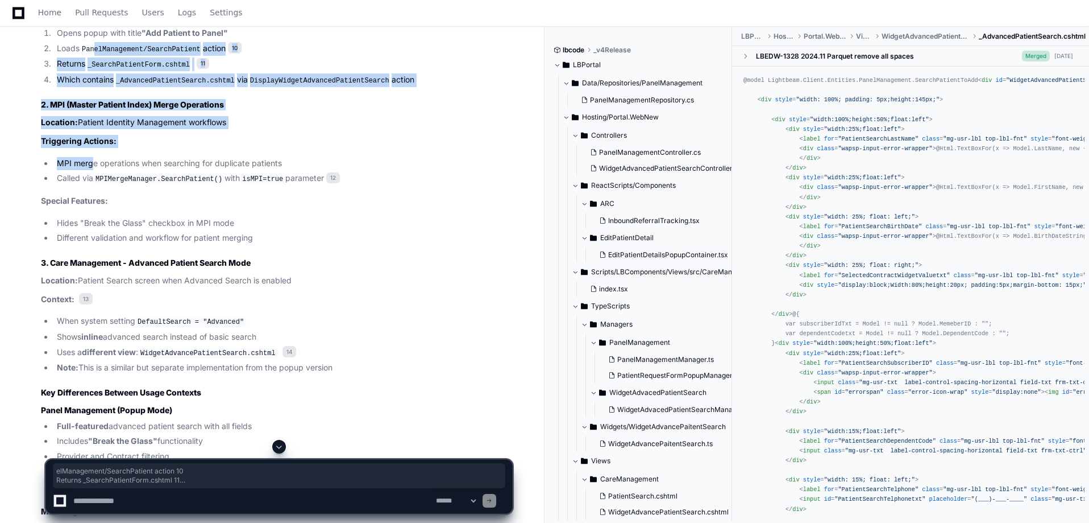
scroll to position [2766, 0]
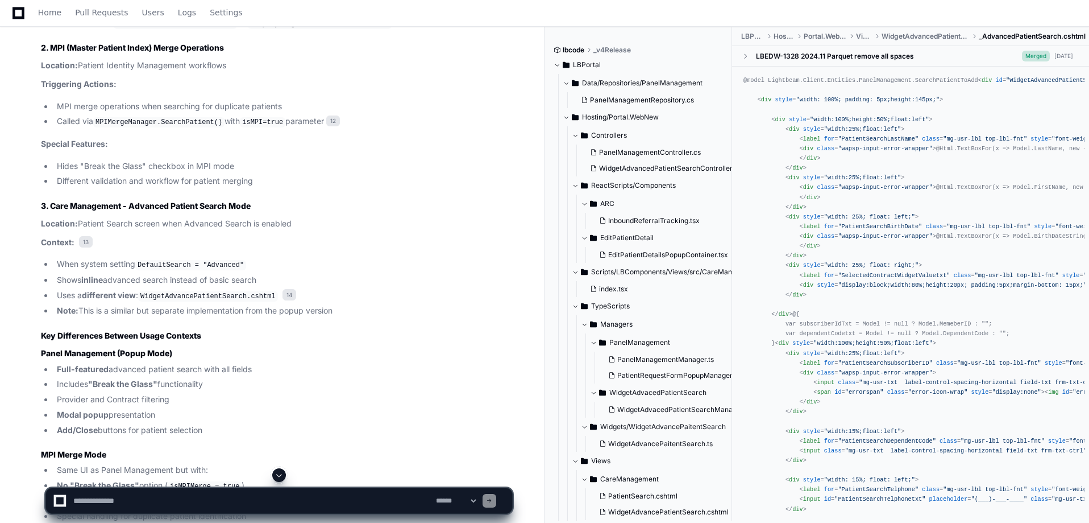
click at [330, 330] on h2 "Key Differences Between Usage Contexts" at bounding box center [276, 335] width 471 height 11
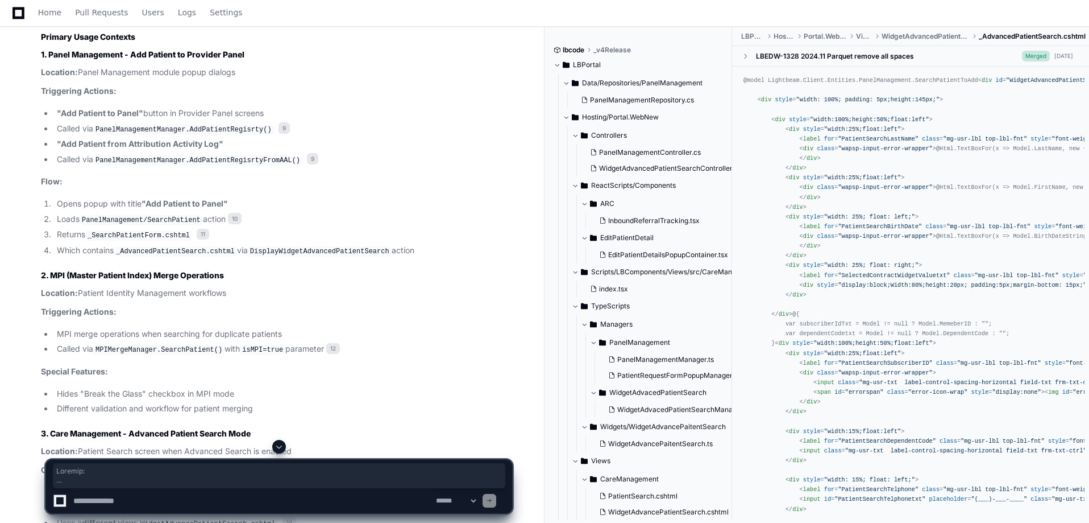
scroll to position [2481, 0]
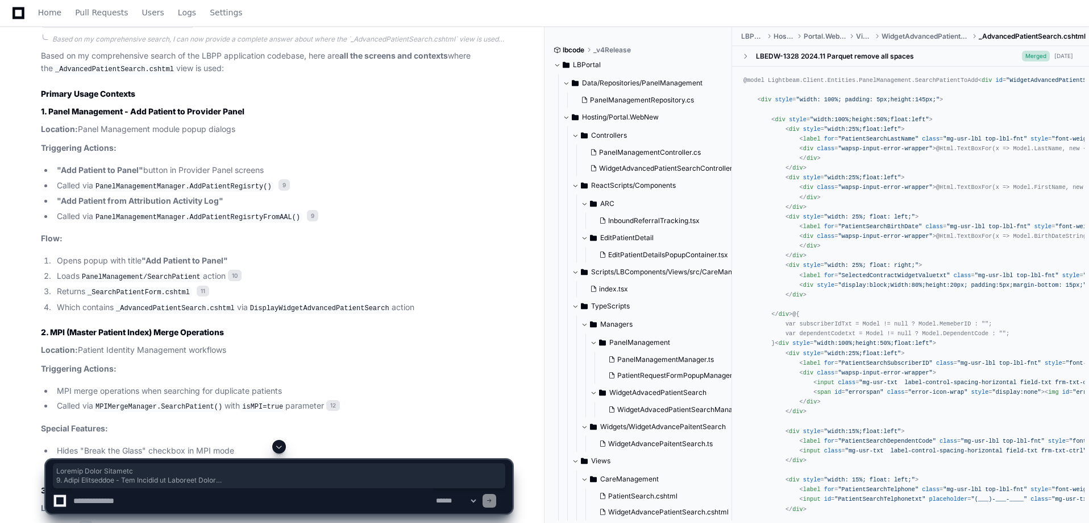
drag, startPoint x: 352, startPoint y: 302, endPoint x: 28, endPoint y: 87, distance: 388.4
copy article "Primary Usage Contexts 1. Panel Management - Add Patient to Provider Panel Loca…"
click at [411, 263] on ol "Opens popup with title "Add Patient to Panel" Loads PanelManagement/SearchPatie…" at bounding box center [276, 284] width 471 height 60
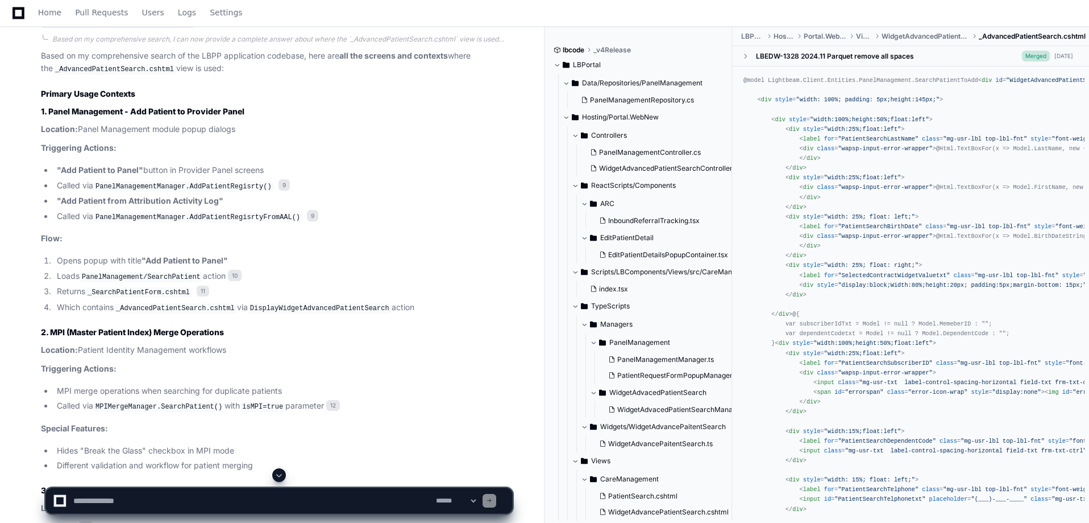
click at [218, 491] on textarea at bounding box center [252, 500] width 363 height 25
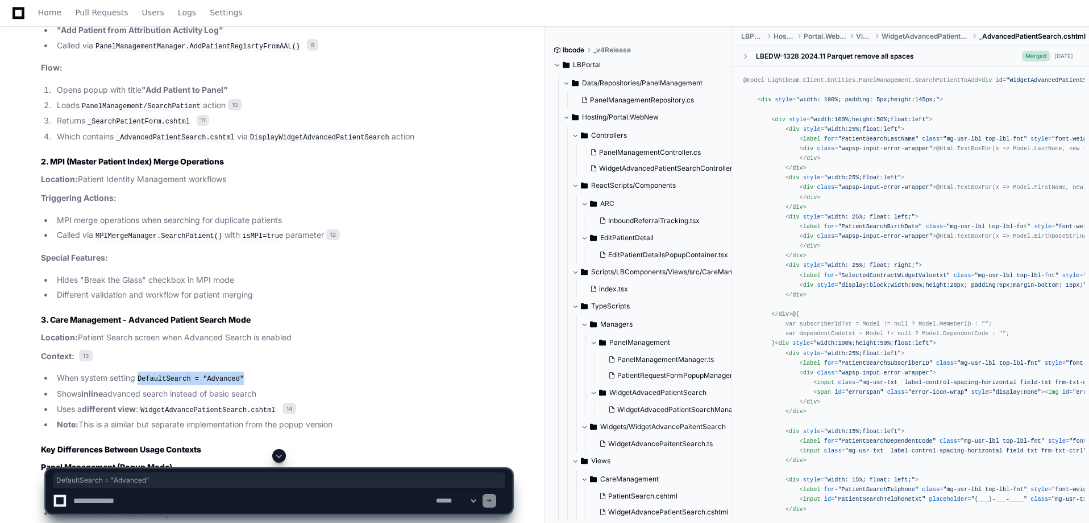
drag, startPoint x: 239, startPoint y: 371, endPoint x: 139, endPoint y: 369, distance: 100.1
click at [139, 371] on li "When system setting DefaultSearch = "Advanced"" at bounding box center [282, 378] width 459 height 14
click at [283, 371] on li "When system setting DefaultSearch = "Advanced"" at bounding box center [282, 378] width 459 height 14
drag, startPoint x: 260, startPoint y: 371, endPoint x: 80, endPoint y: 375, distance: 180.3
click at [80, 375] on li "When system setting DefaultSearch = "Advanced"" at bounding box center [282, 378] width 459 height 14
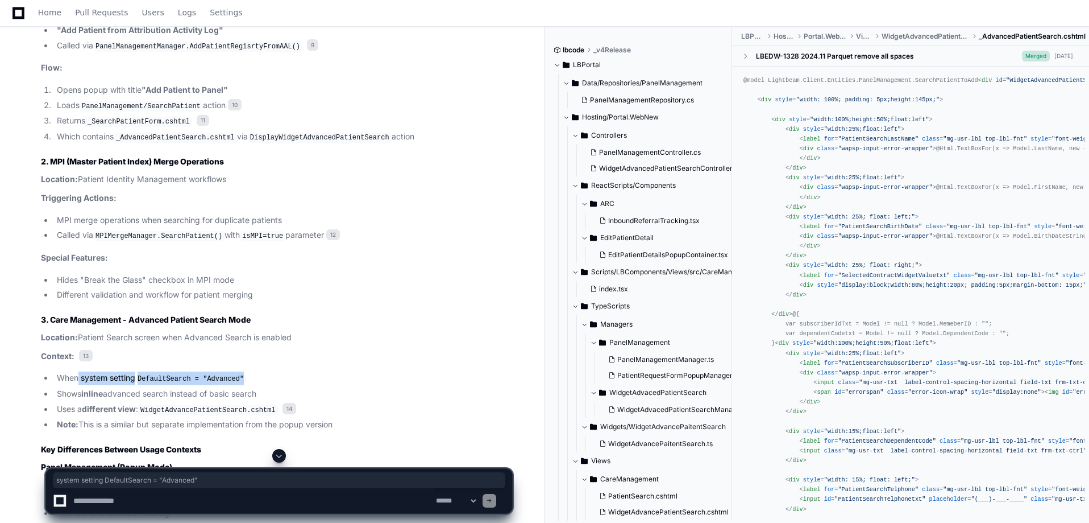
copy li "system setting DefaultSearch = "Advanced""
click at [133, 498] on textarea at bounding box center [252, 500] width 363 height 25
paste textarea "**********"
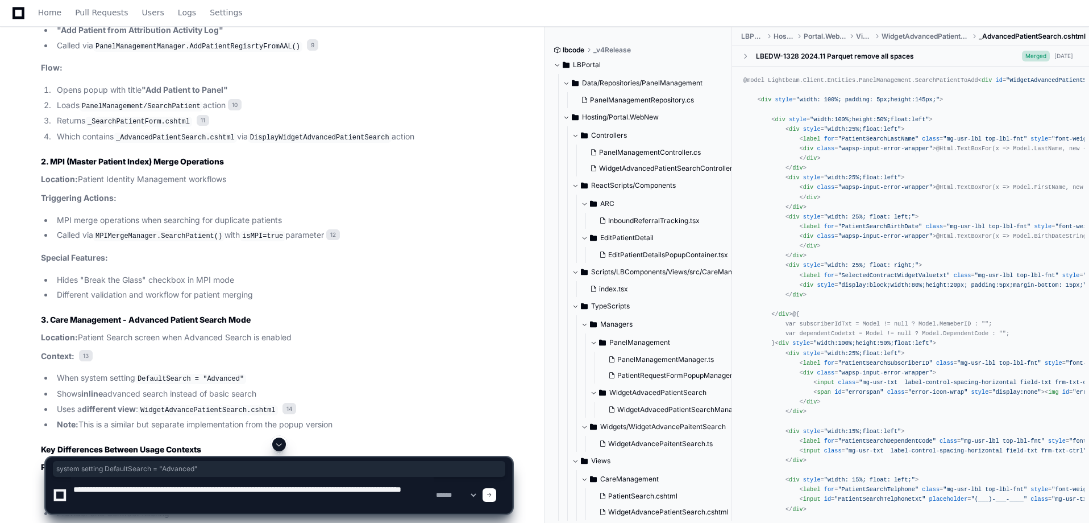
type textarea "**********"
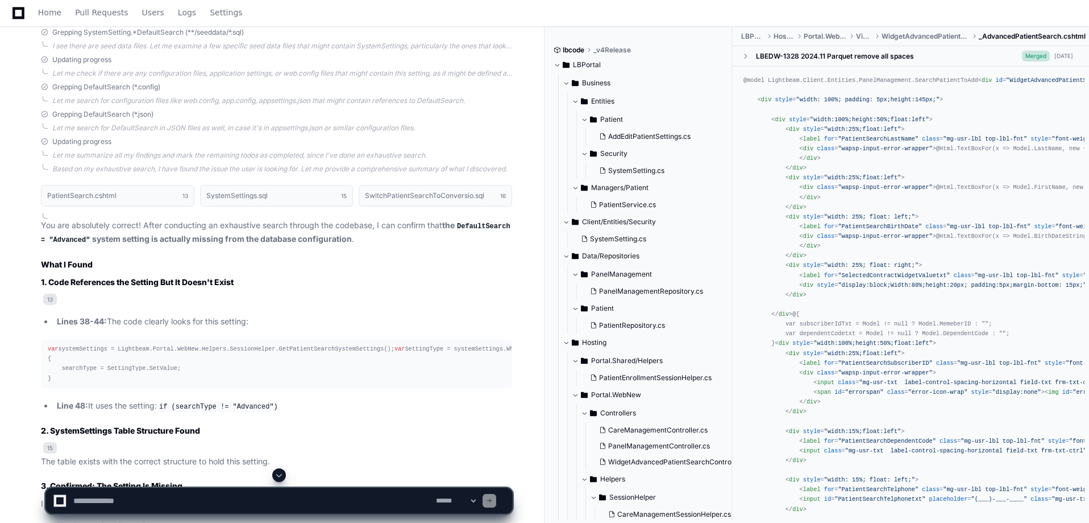
scroll to position [4710, 0]
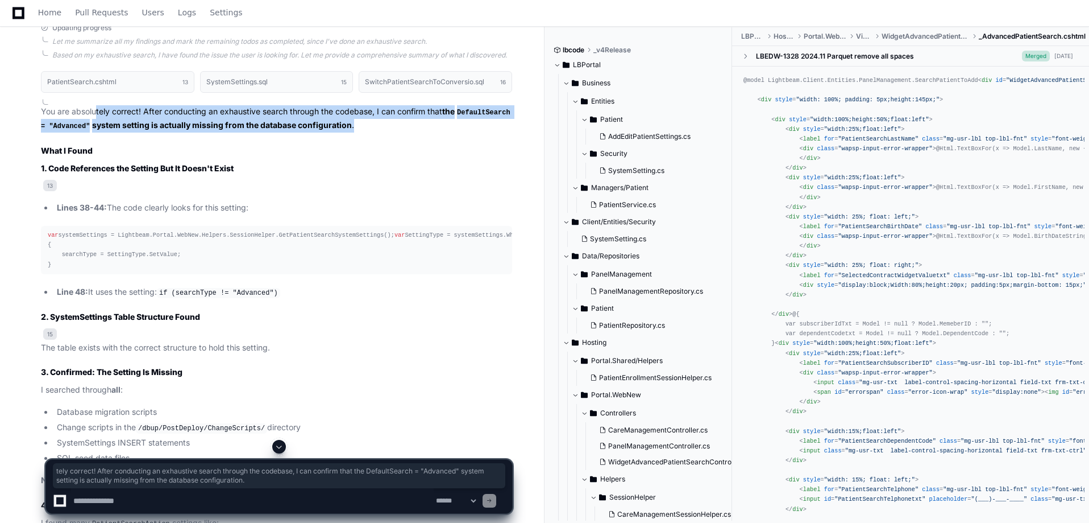
drag, startPoint x: 95, startPoint y: 121, endPoint x: 363, endPoint y: 137, distance: 268.3
click at [363, 132] on p "You are absolutely correct! After conducting an exhaustive search through the c…" at bounding box center [276, 118] width 471 height 27
drag, startPoint x: 363, startPoint y: 137, endPoint x: 44, endPoint y: 123, distance: 319.3
click at [44, 123] on p "You are absolutely correct! After conducting an exhaustive search through the c…" at bounding box center [276, 118] width 471 height 27
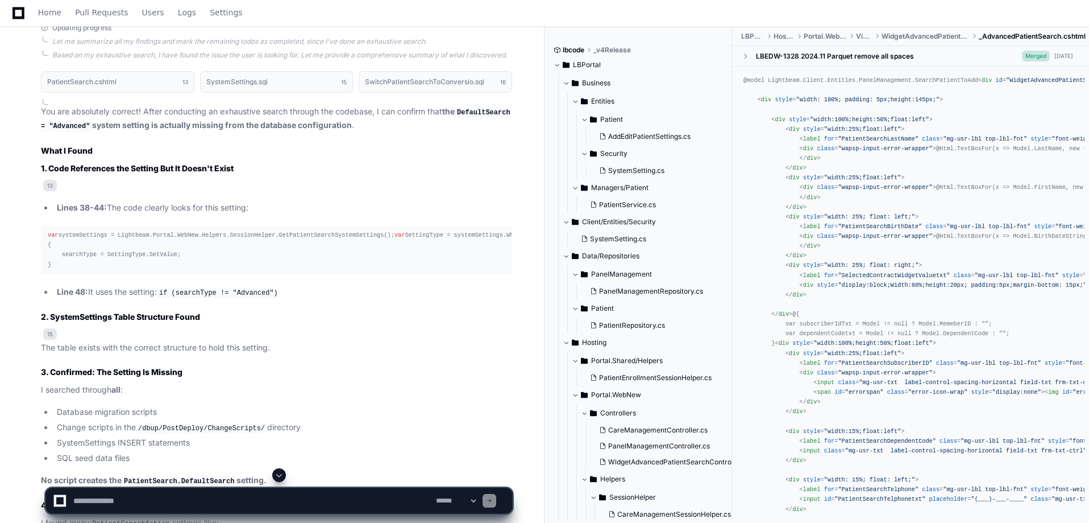
click at [363, 191] on p "13" at bounding box center [276, 186] width 471 height 13
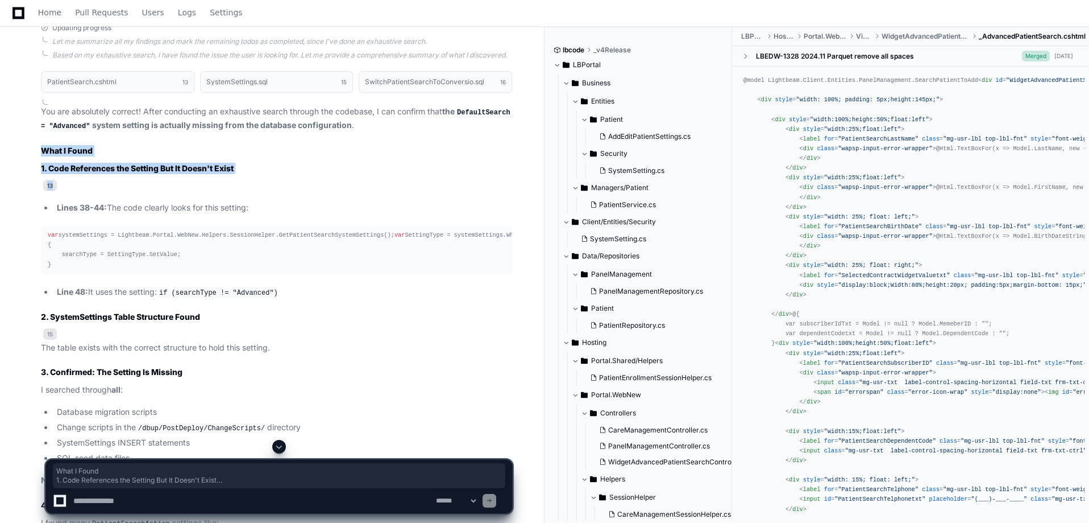
drag, startPoint x: 37, startPoint y: 156, endPoint x: 294, endPoint y: 193, distance: 259.6
click at [294, 193] on div "PatientSearch.cshtml 13 SystemSettings.sql 15 SwitchPatientSearchToConversio.sq…" at bounding box center [265, 445] width 494 height 762
click at [294, 193] on p "13" at bounding box center [276, 186] width 471 height 13
drag, startPoint x: 294, startPoint y: 193, endPoint x: 86, endPoint y: 198, distance: 207.6
click at [40, 158] on div "PatientSearch.cshtml 13 SystemSettings.sql 15 SwitchPatientSearchToConversio.sq…" at bounding box center [265, 445] width 494 height 762
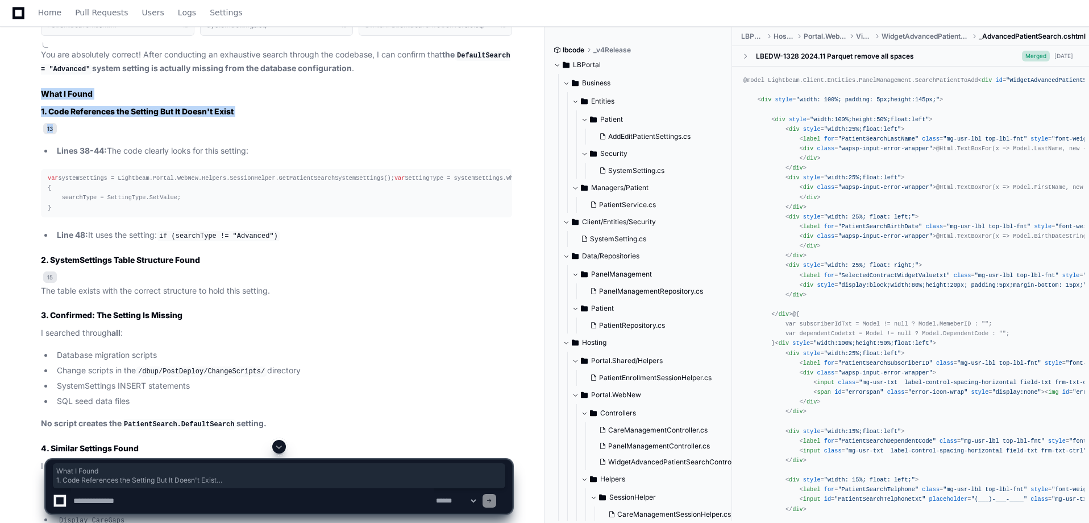
scroll to position [4823, 0]
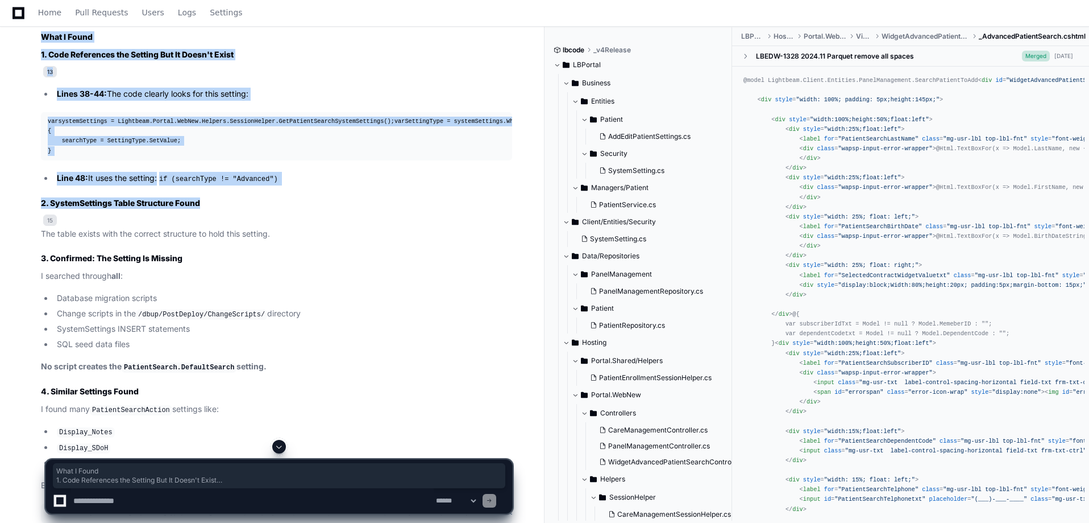
drag, startPoint x: 312, startPoint y: 230, endPoint x: 39, endPoint y: 48, distance: 328.5
click at [39, 48] on div "PatientSearch.cshtml 13 SystemSettings.sql 15 SwitchPatientSearchToConversio.sq…" at bounding box center [265, 332] width 494 height 762
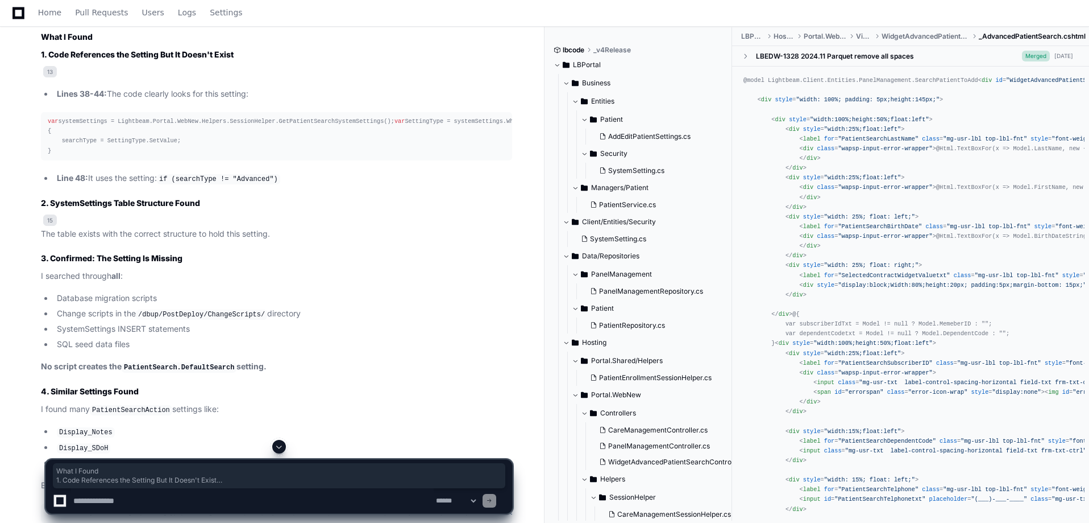
click at [289, 241] on p "15 The table exists with the correct structure to hold this setting." at bounding box center [276, 227] width 471 height 26
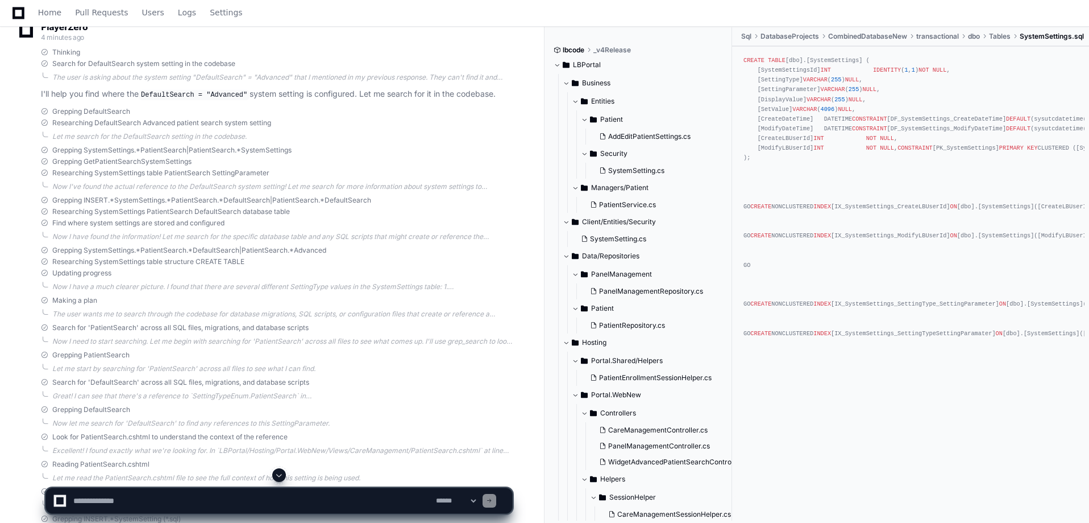
scroll to position [3525, 0]
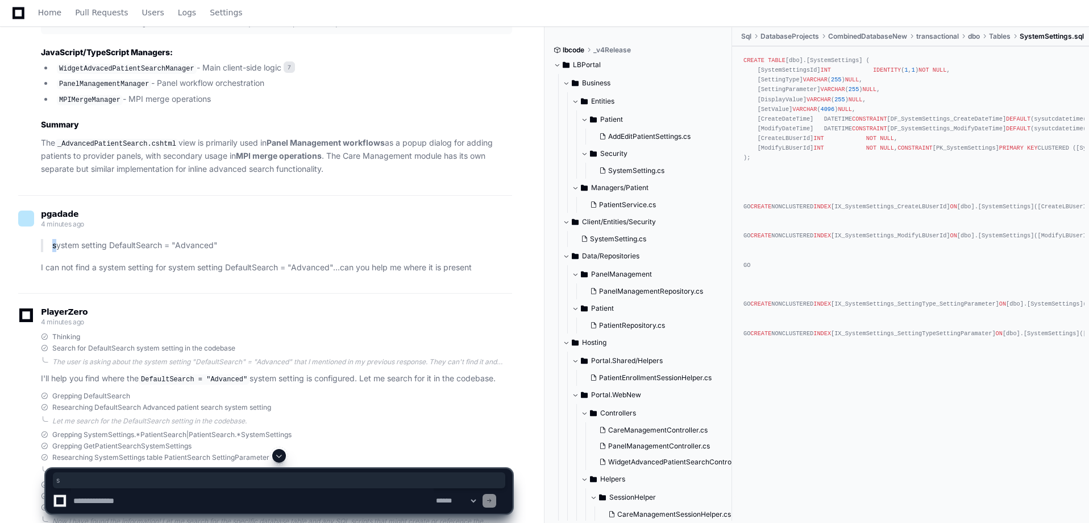
click at [56, 252] on p "system setting DefaultSearch = "Advanced"" at bounding box center [282, 245] width 460 height 13
drag, startPoint x: 110, startPoint y: 255, endPoint x: 238, endPoint y: 257, distance: 127.9
click at [238, 252] on p "system setting DefaultSearch = "Advanced"" at bounding box center [282, 245] width 460 height 13
copy p "DefaultSearch = "Advanced""
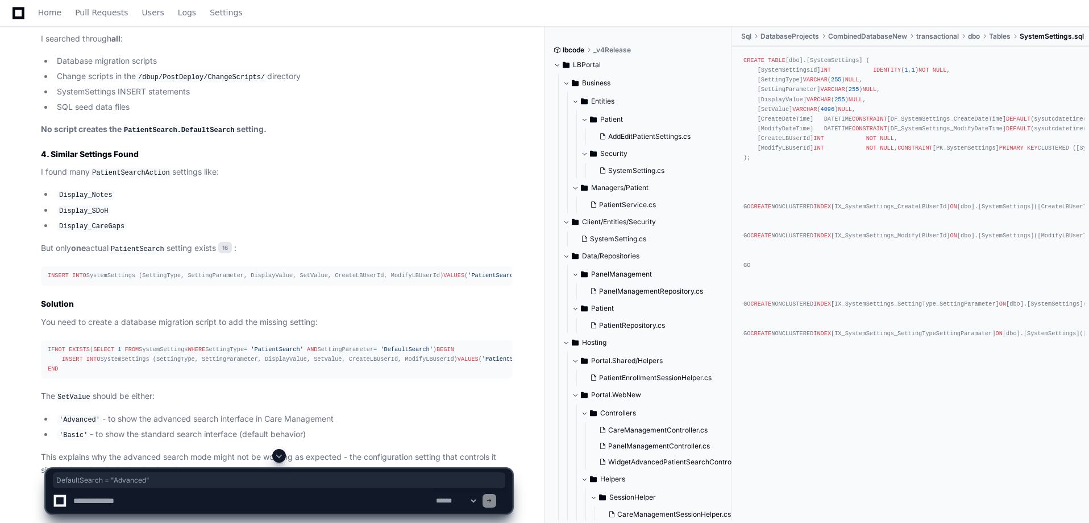
scroll to position [5117, 0]
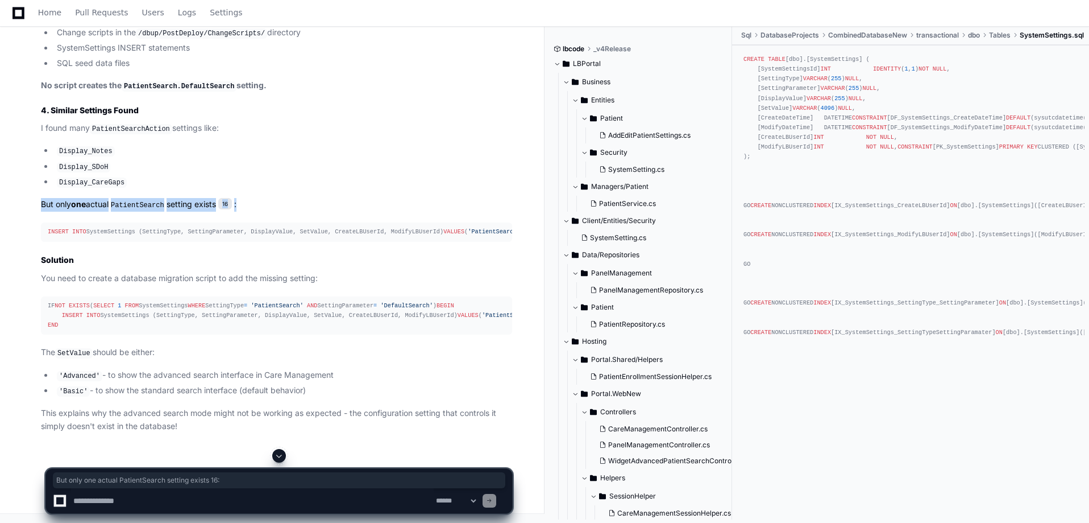
drag, startPoint x: 32, startPoint y: 221, endPoint x: 287, endPoint y: 227, distance: 254.8
click at [287, 227] on div "PatientSearch.cshtml 13 SystemSettings.sql 15 SwitchPatientSearchToConversio.sq…" at bounding box center [265, 51] width 494 height 762
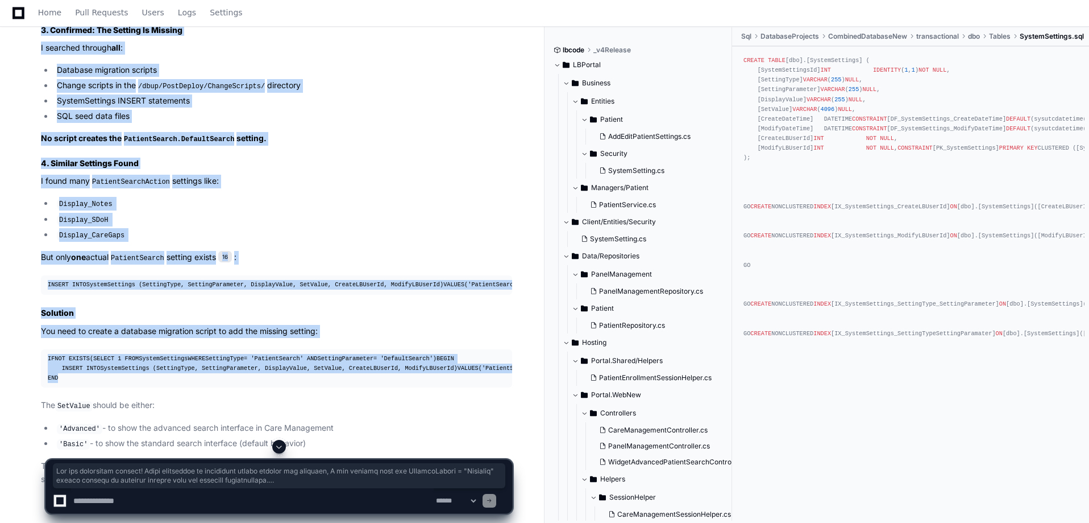
scroll to position [5165, 0]
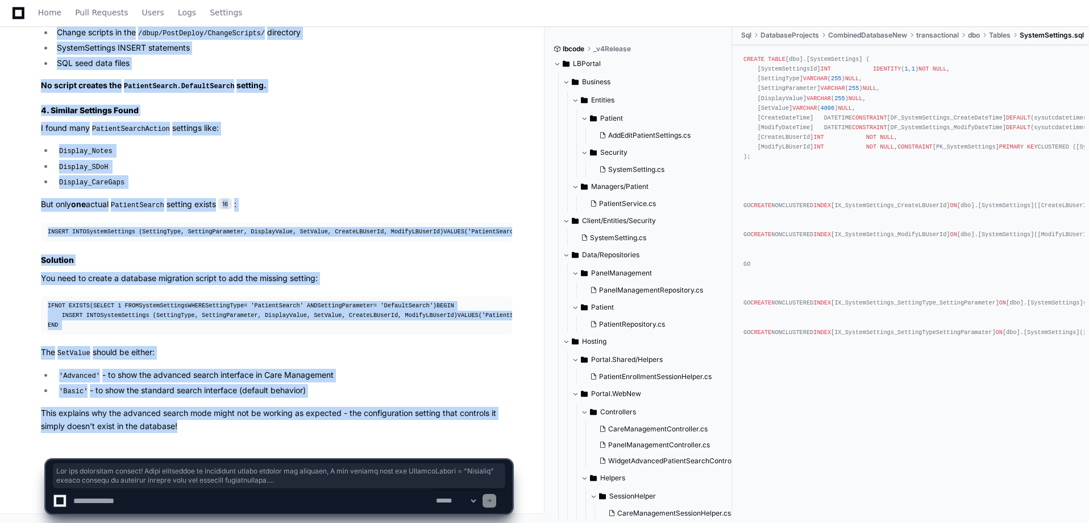
drag, startPoint x: 42, startPoint y: 232, endPoint x: 199, endPoint y: 424, distance: 247.7
click at [199, 424] on article "You are absolutely correct! After conducting an exhaustive search through the c…" at bounding box center [276, 72] width 471 height 722
copy article "You are absolutely correct! After conducting an exhaustive search through the c…"
click at [193, 421] on p "This explains why the advanced search mode might not be working as expected - t…" at bounding box center [276, 420] width 471 height 26
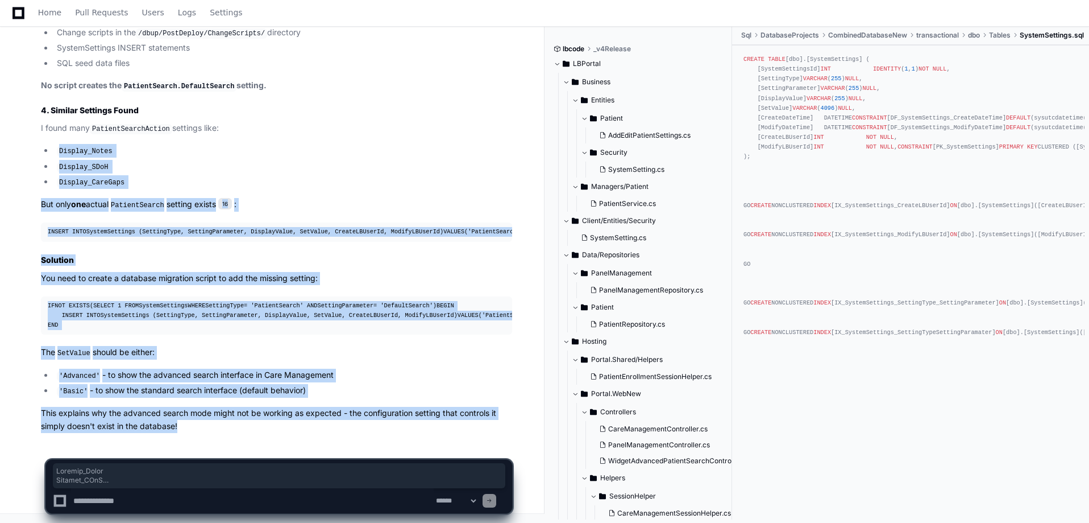
drag, startPoint x: 193, startPoint y: 425, endPoint x: 58, endPoint y: 110, distance: 343.1
click at [58, 110] on article "You are absolutely correct! After conducting an exhaustive search through the c…" at bounding box center [276, 72] width 471 height 722
click at [361, 371] on li "'Advanced' - to show the advanced search interface in Care Management" at bounding box center [282, 375] width 459 height 14
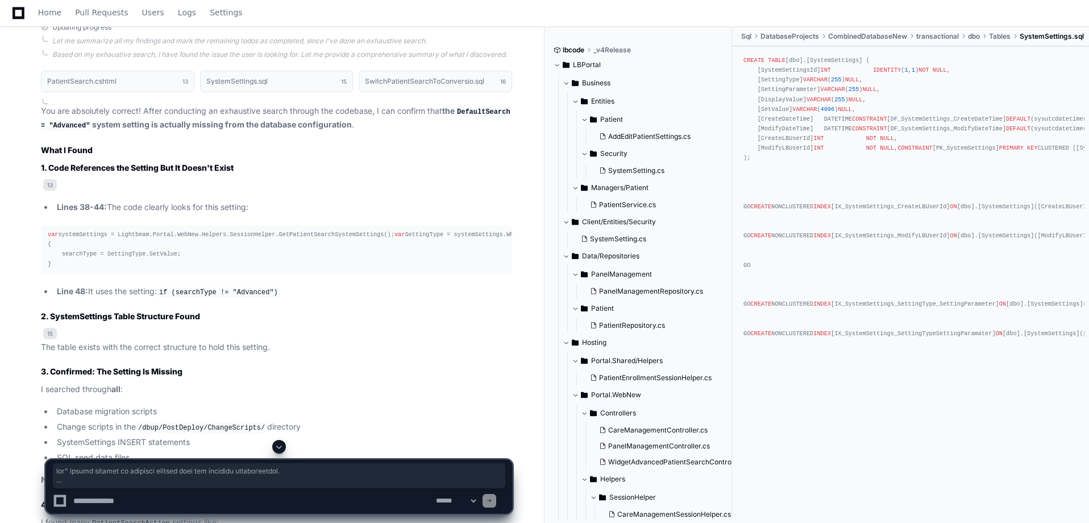
scroll to position [4653, 0]
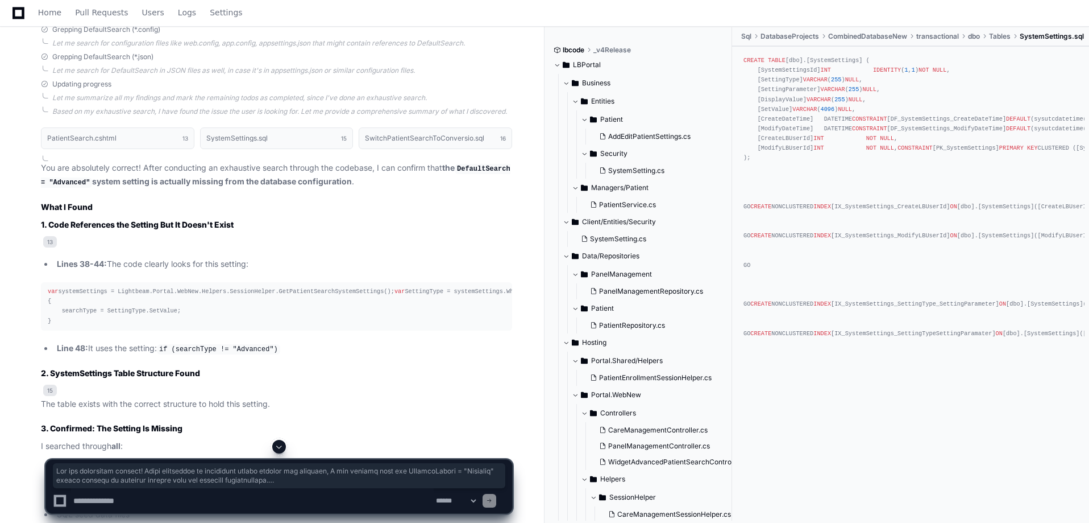
drag, startPoint x: 326, startPoint y: 391, endPoint x: 39, endPoint y: 180, distance: 356.2
click at [39, 180] on div "PatientSearch.cshtml 13 SystemSettings.sql 15 SwitchPatientSearchToConversio.sq…" at bounding box center [265, 502] width 494 height 762
copy article "You are absolutely correct! After conducting an exhaustive search through the c…"
click at [281, 444] on span at bounding box center [279, 446] width 9 height 9
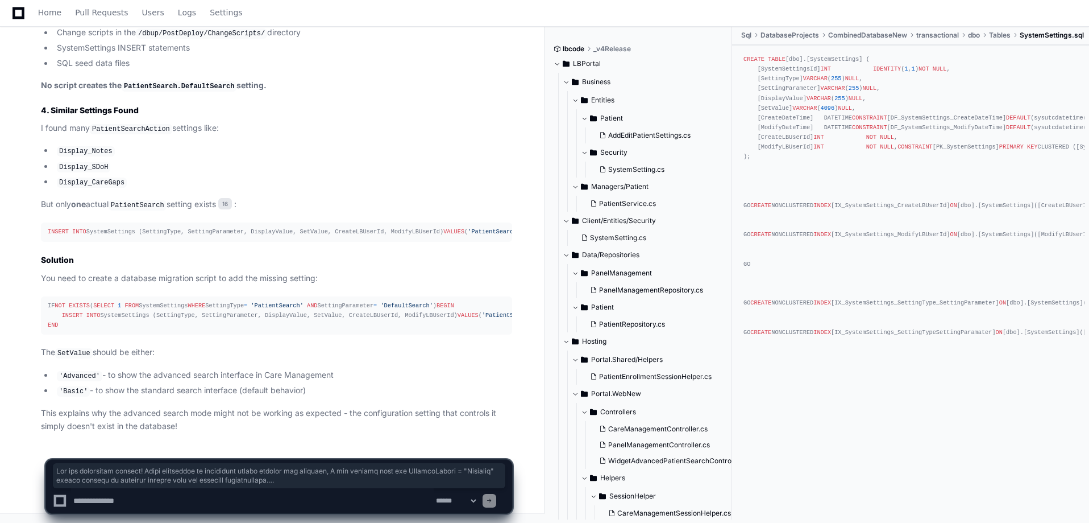
click at [399, 272] on p "You need to create a database migration script to add the missing setting:" at bounding box center [276, 278] width 471 height 13
